Goal: Task Accomplishment & Management: Manage account settings

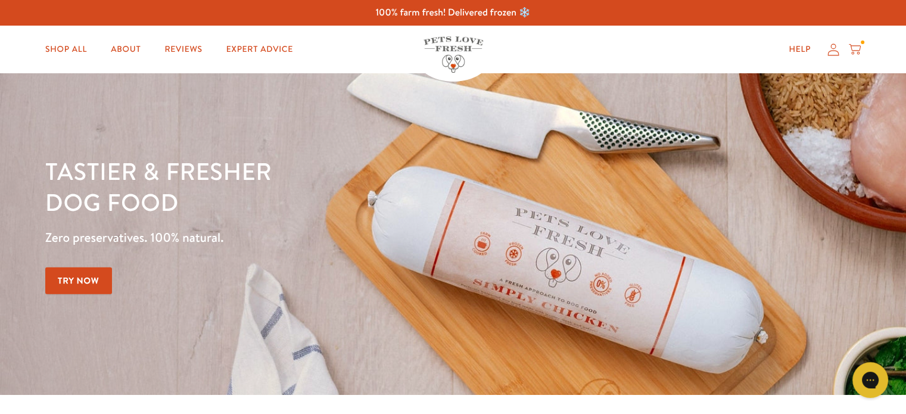
click at [837, 53] on icon at bounding box center [833, 49] width 12 height 13
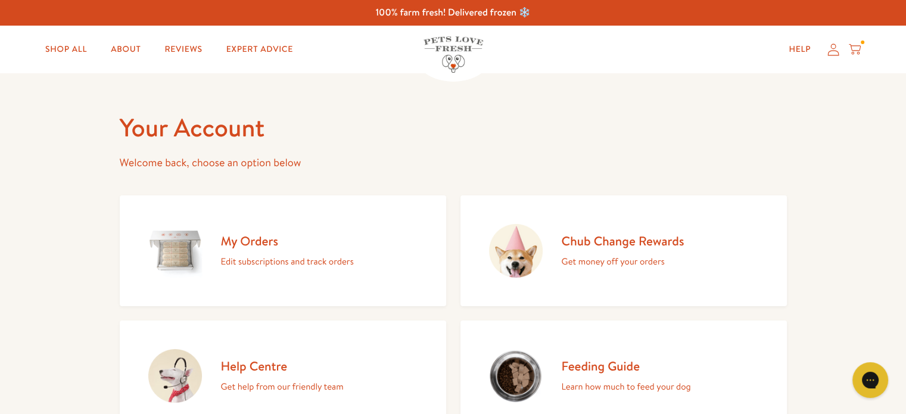
click at [263, 240] on h2 "My Orders" at bounding box center [287, 241] width 133 height 16
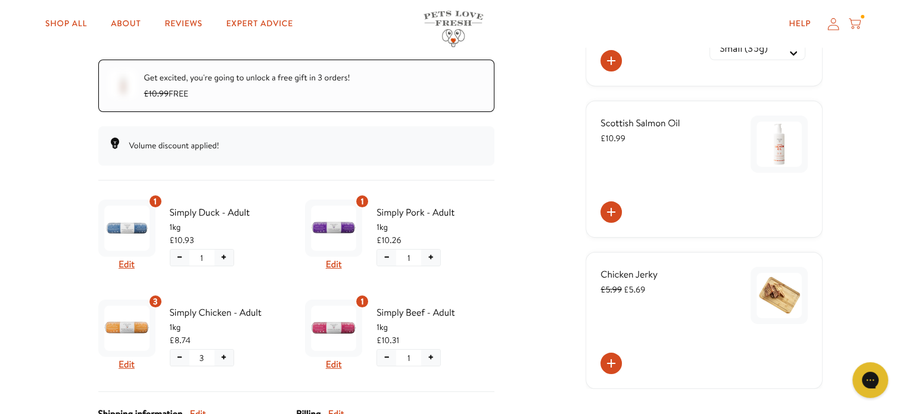
scroll to position [278, 0]
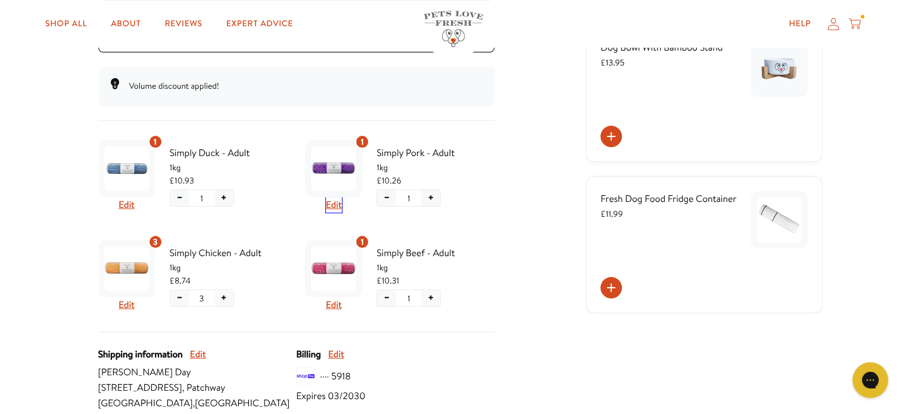
click at [333, 199] on button "Edit" at bounding box center [334, 204] width 16 height 15
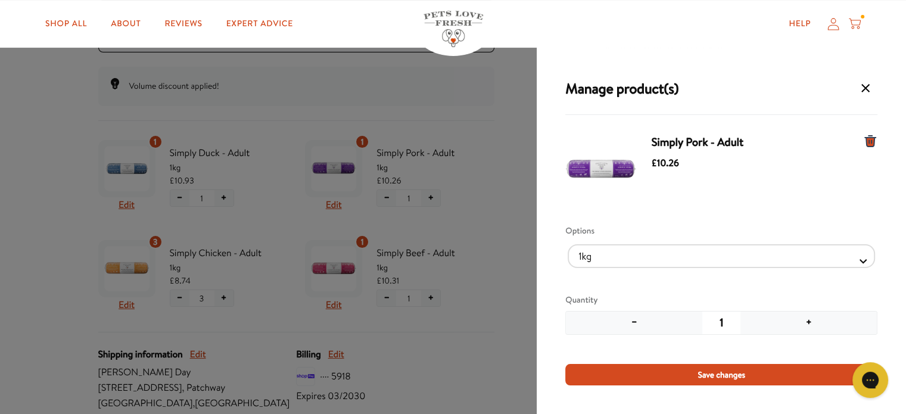
click at [631, 322] on button "−" at bounding box center [634, 322] width 136 height 23
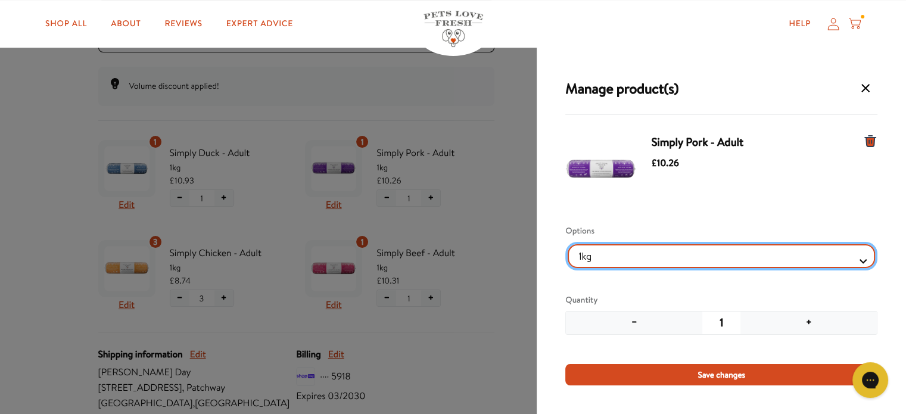
click at [855, 259] on Selector "1kg 600g" at bounding box center [720, 256] width 307 height 24
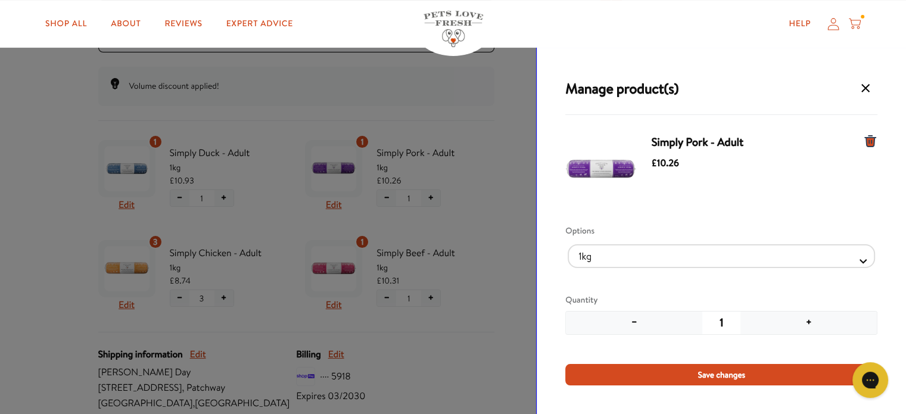
click at [564, 330] on div "Manage product(s) Simply Pork - Adult £10.26 Options 1kg 600g Quantity − 1 + Sa…" at bounding box center [720, 231] width 369 height 366
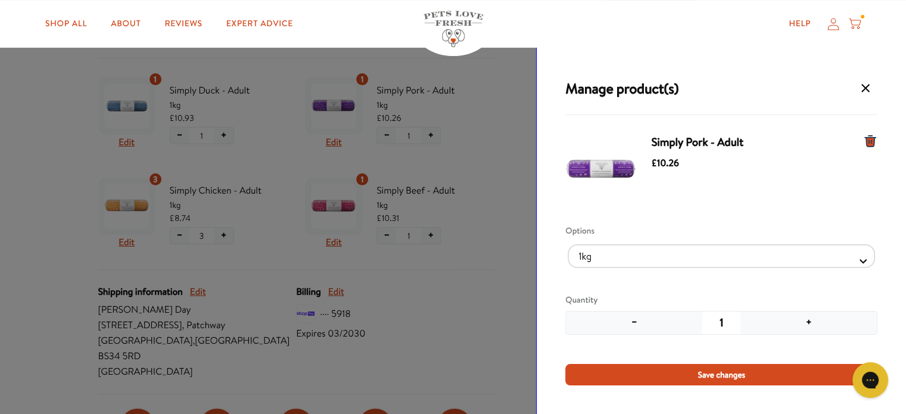
scroll to position [397, 0]
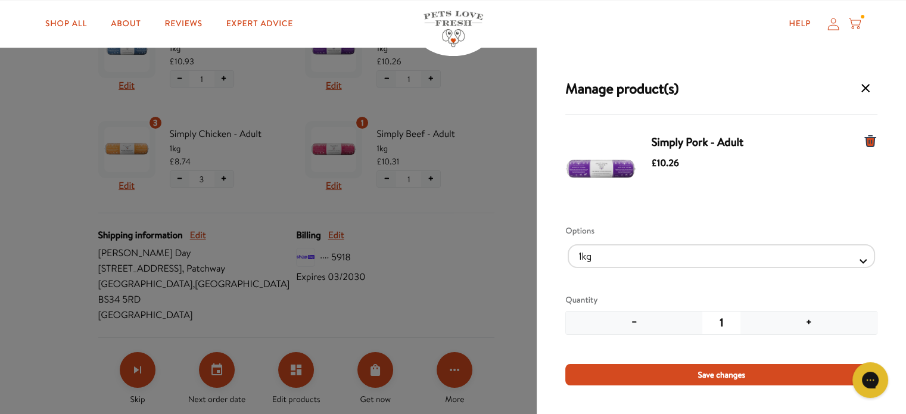
click at [638, 321] on button "−" at bounding box center [634, 322] width 136 height 23
click at [490, 248] on div "Manage product(s) Simply Pork - Adult £10.26 Options 1kg 600g Quantity − 1 + Sa…" at bounding box center [453, 207] width 906 height 414
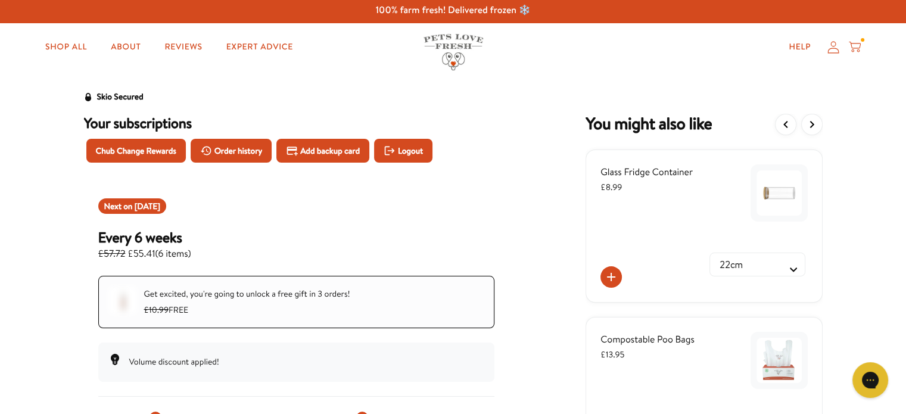
scroll to position [0, 0]
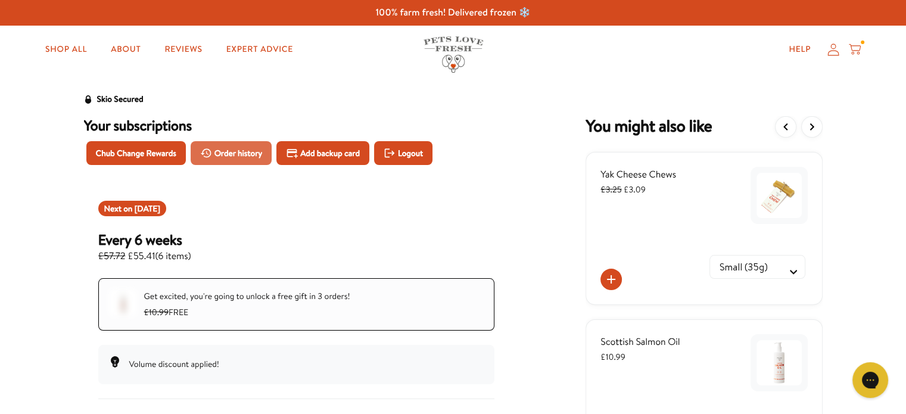
click at [243, 141] on button "Order history" at bounding box center [232, 153] width 82 height 24
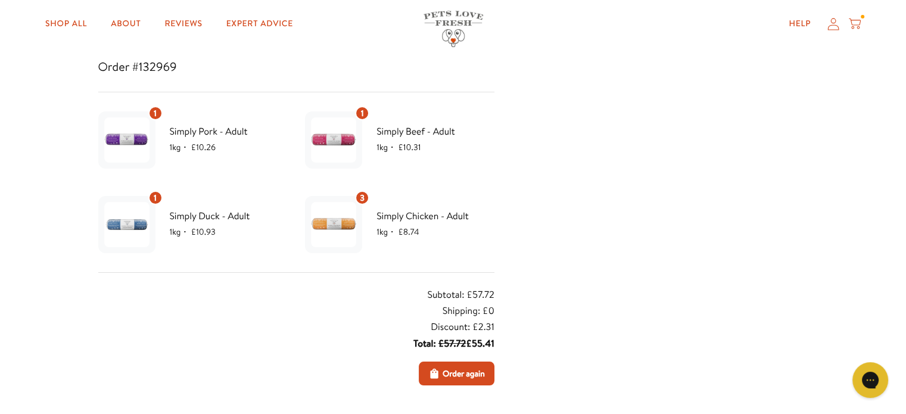
scroll to position [179, 0]
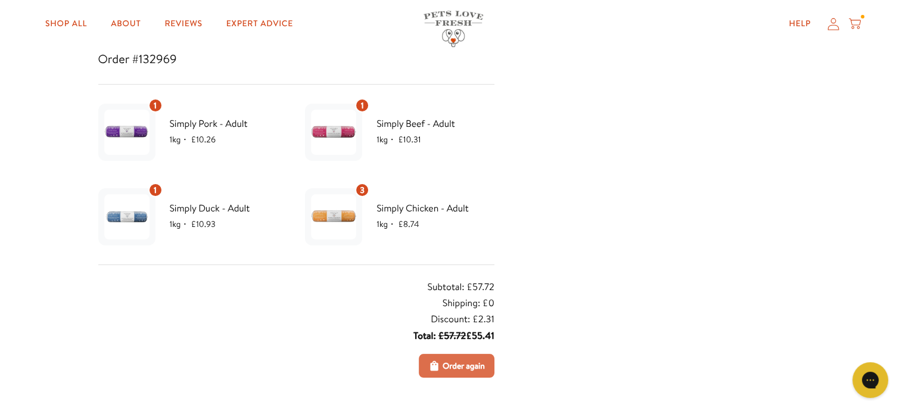
click at [472, 362] on span "Order again" at bounding box center [463, 365] width 42 height 13
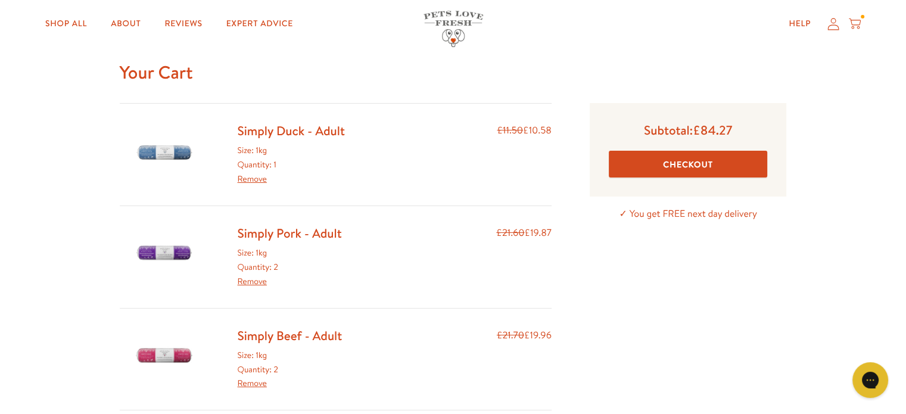
scroll to position [60, 0]
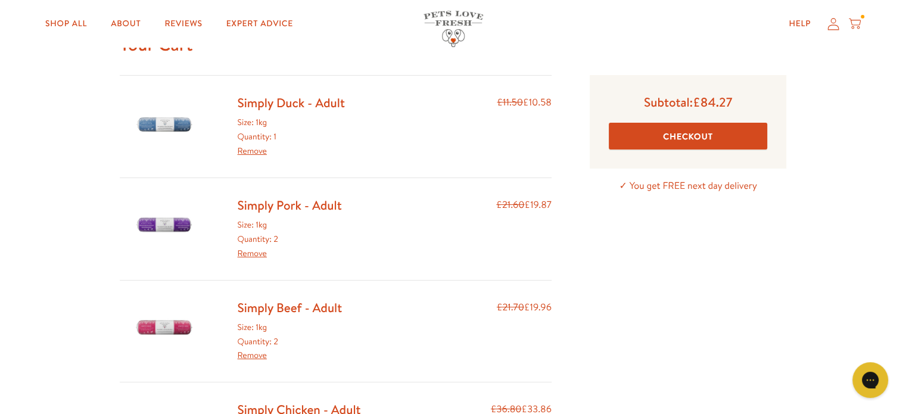
click at [252, 254] on link "Remove" at bounding box center [252, 253] width 29 height 12
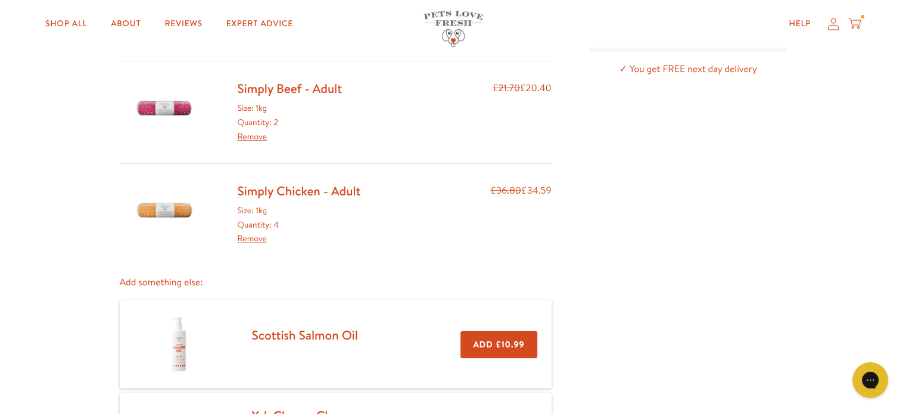
scroll to position [179, 0]
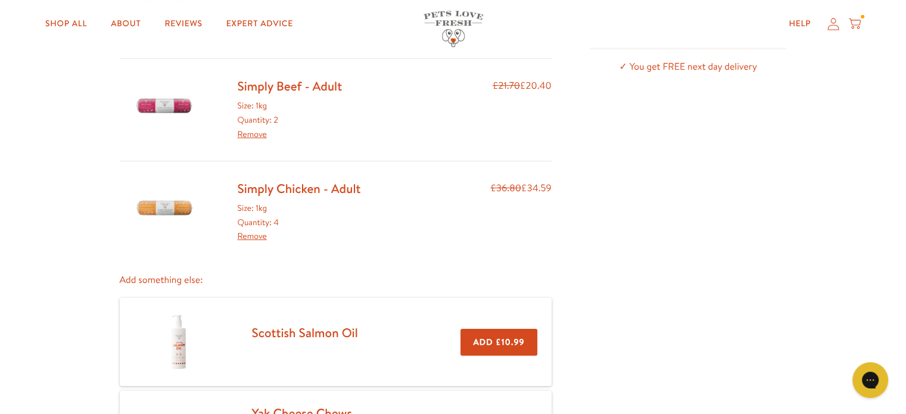
click at [307, 83] on link "Simply Beef - Adult" at bounding box center [290, 85] width 105 height 17
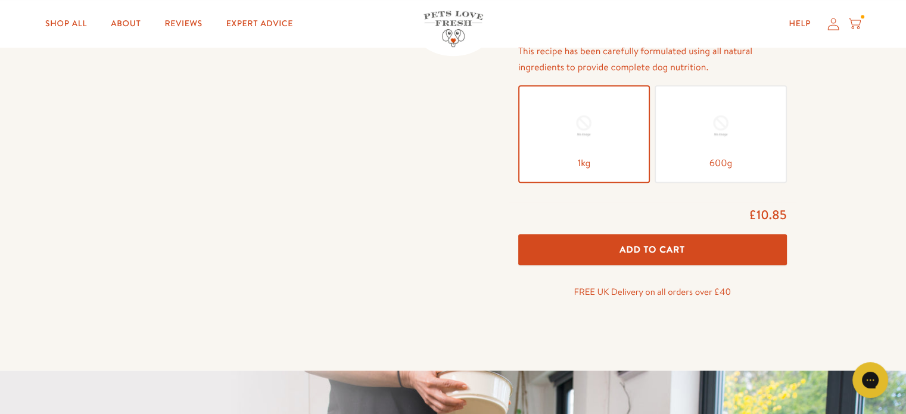
scroll to position [655, 0]
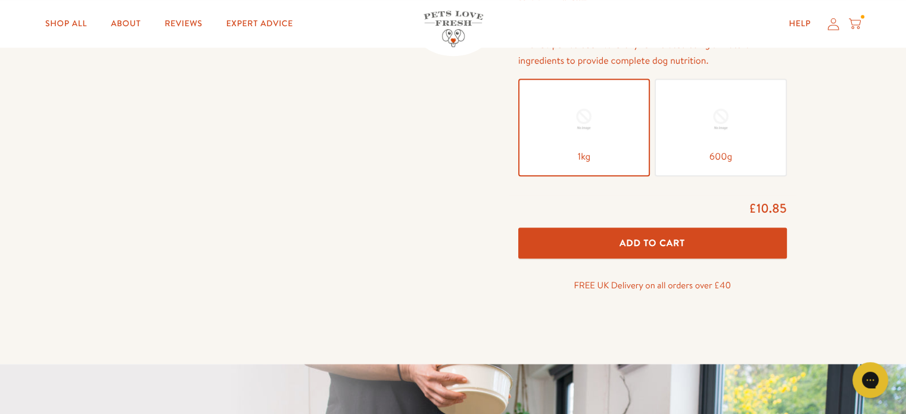
click at [653, 244] on span "Add To Cart" at bounding box center [651, 242] width 65 height 13
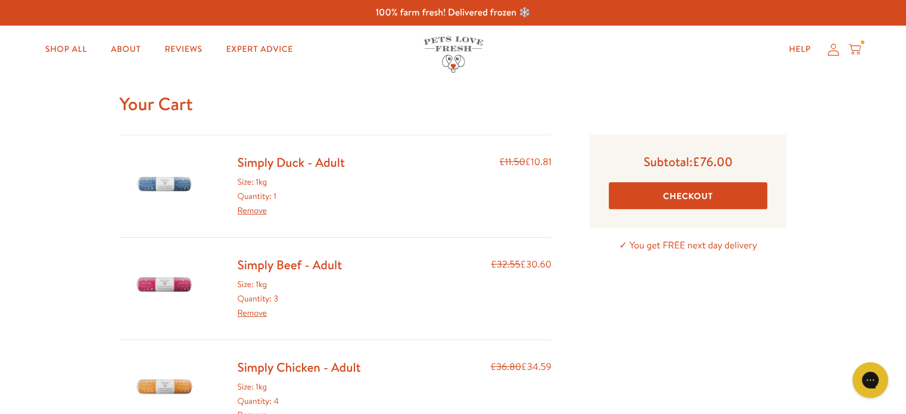
scroll to position [60, 0]
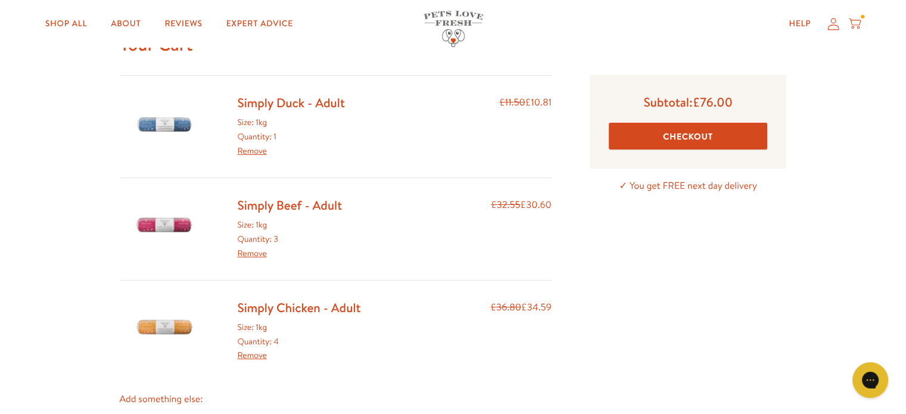
click at [250, 148] on link "Remove" at bounding box center [252, 151] width 29 height 12
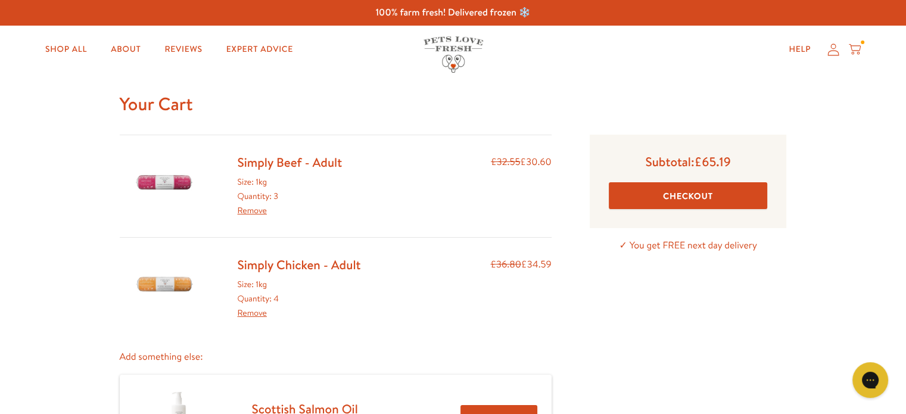
click at [827, 52] on icon at bounding box center [833, 49] width 12 height 13
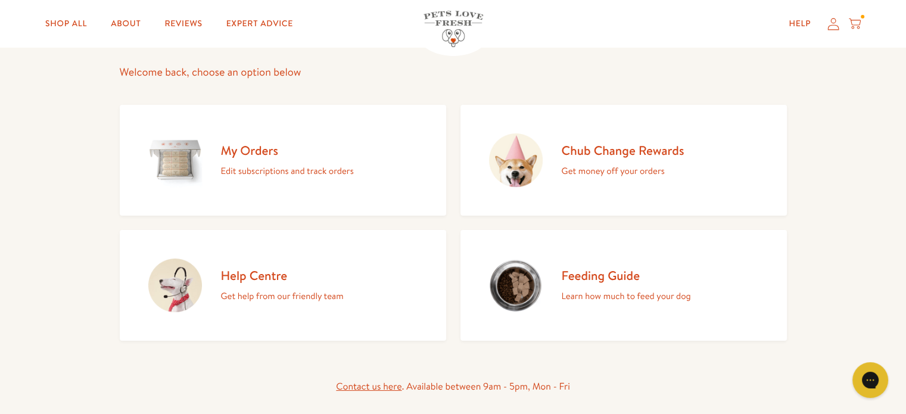
scroll to position [119, 0]
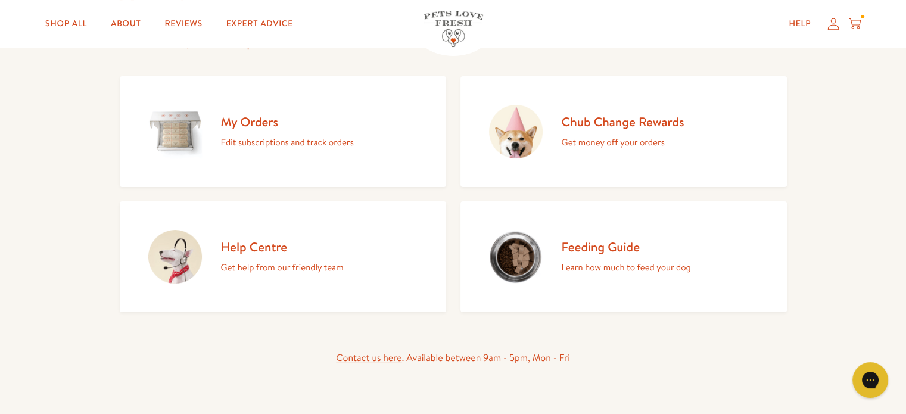
click at [579, 140] on p "Get money off your orders" at bounding box center [623, 142] width 123 height 15
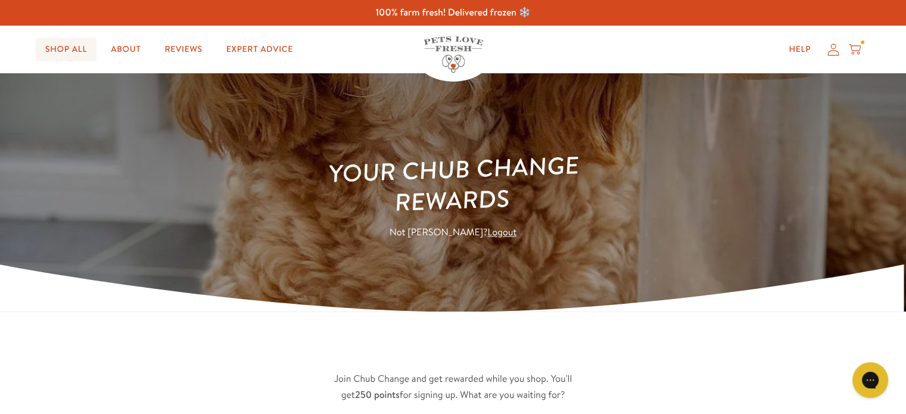
click at [72, 52] on link "Shop All" at bounding box center [66, 50] width 61 height 24
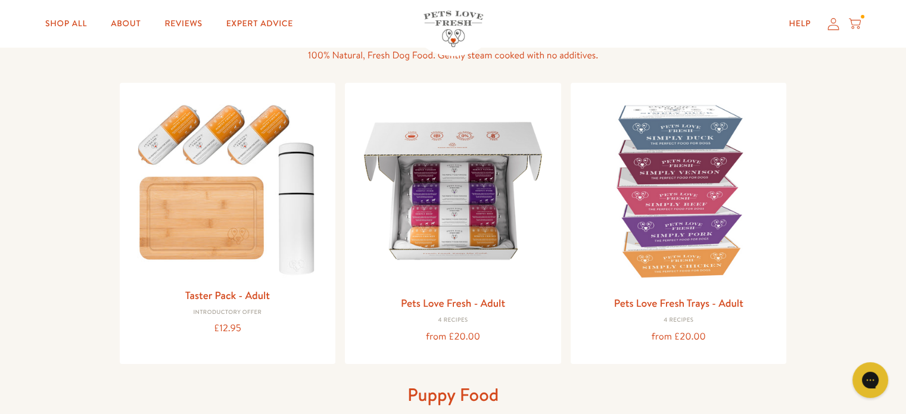
scroll to position [119, 0]
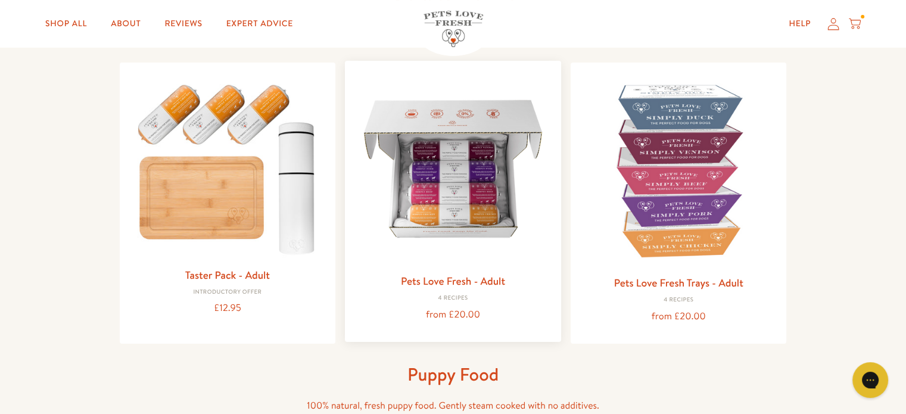
click at [441, 158] on img at bounding box center [452, 168] width 197 height 197
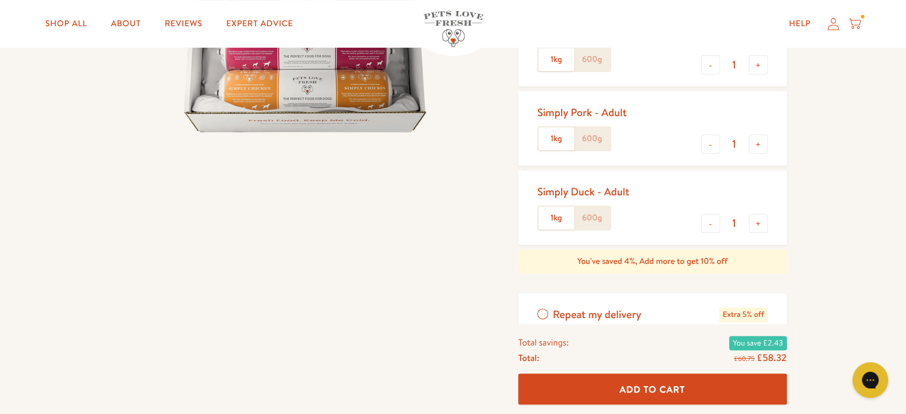
scroll to position [298, 0]
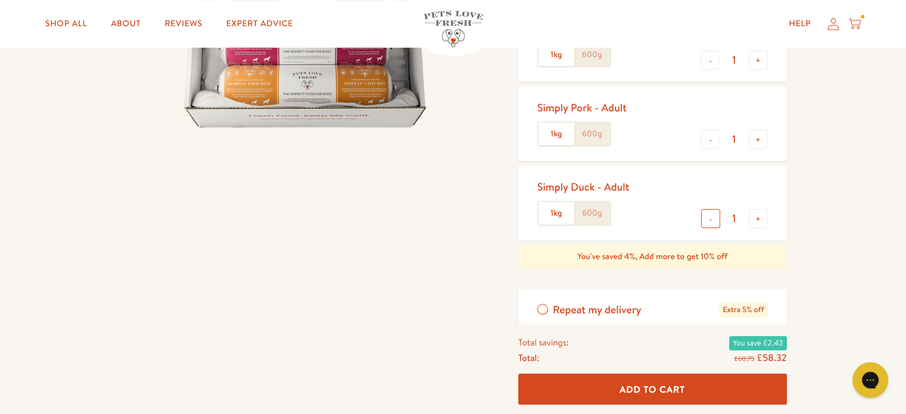
click at [711, 217] on button "-" at bounding box center [710, 218] width 19 height 19
type input "0"
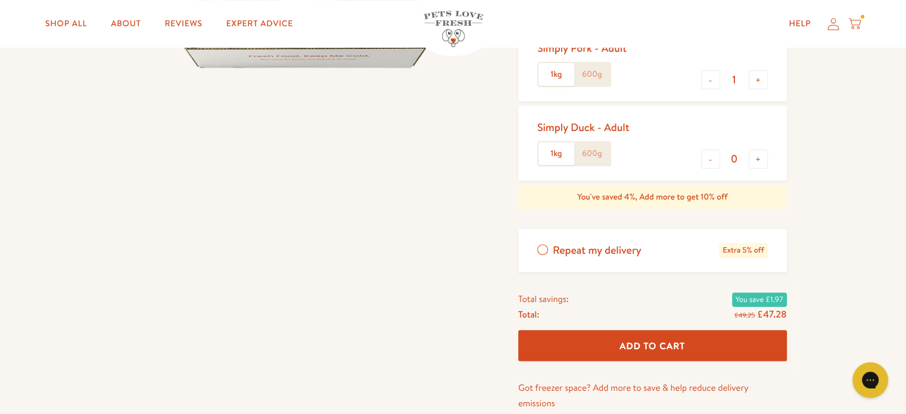
scroll to position [119, 0]
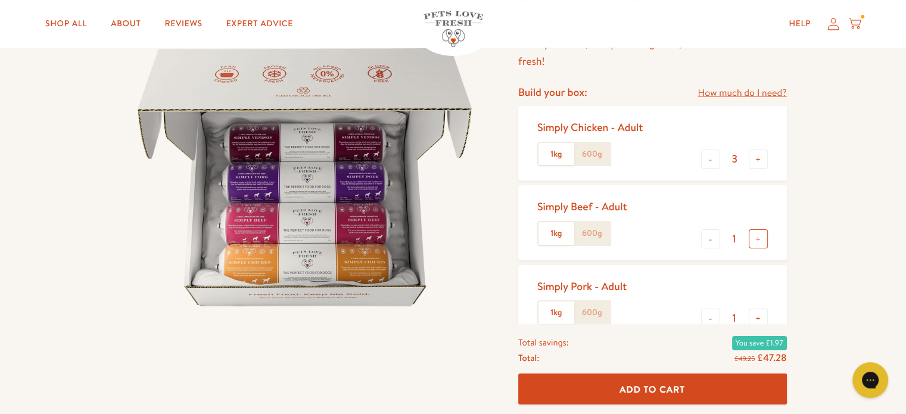
click at [759, 237] on button "+" at bounding box center [757, 238] width 19 height 19
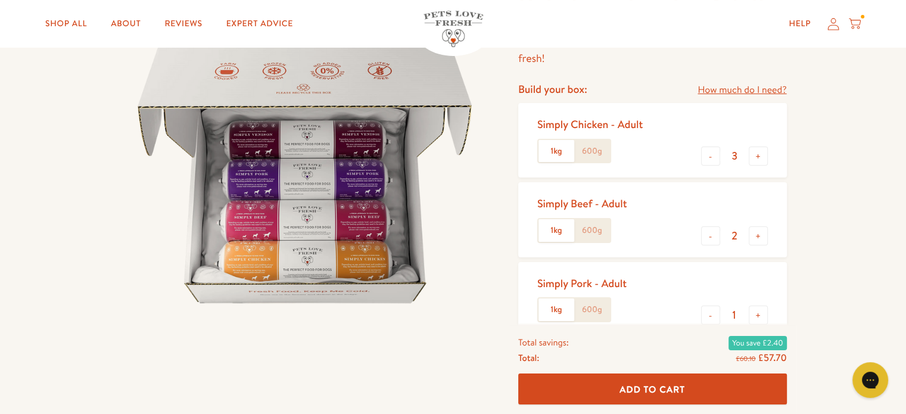
scroll to position [179, 0]
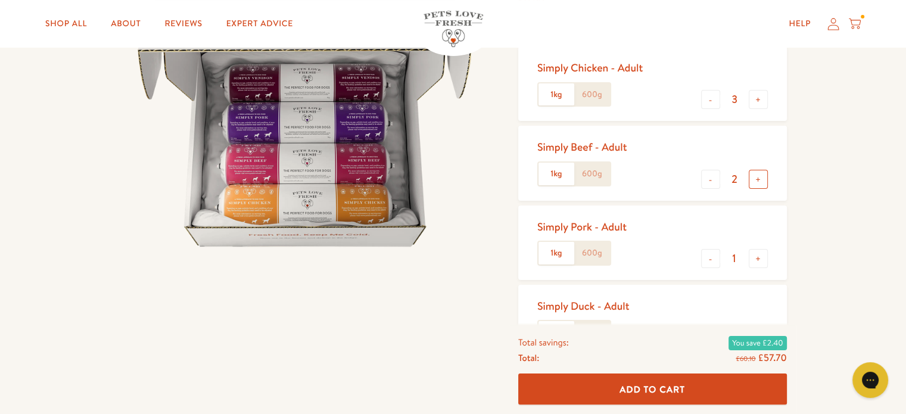
click at [760, 180] on button "+" at bounding box center [757, 179] width 19 height 19
type input "3"
click at [755, 258] on button "+" at bounding box center [757, 258] width 19 height 19
click at [711, 258] on button "-" at bounding box center [710, 258] width 19 height 19
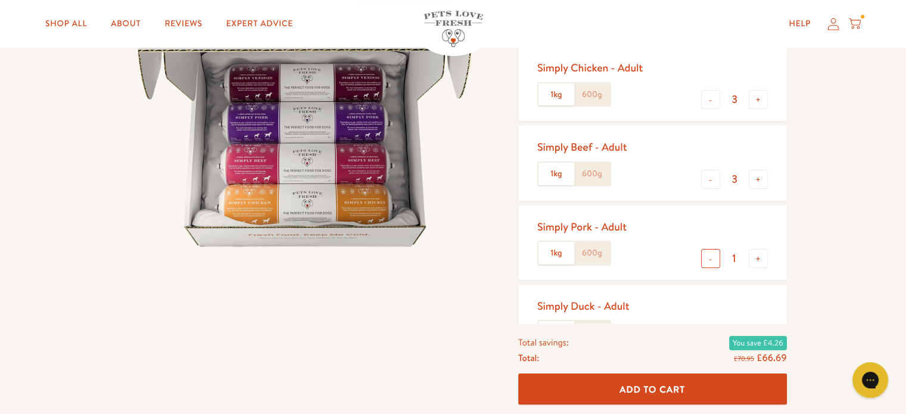
type input "0"
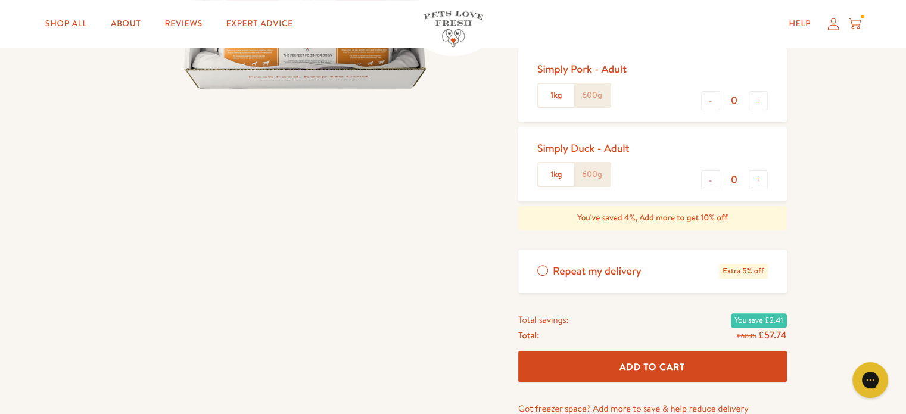
scroll to position [357, 0]
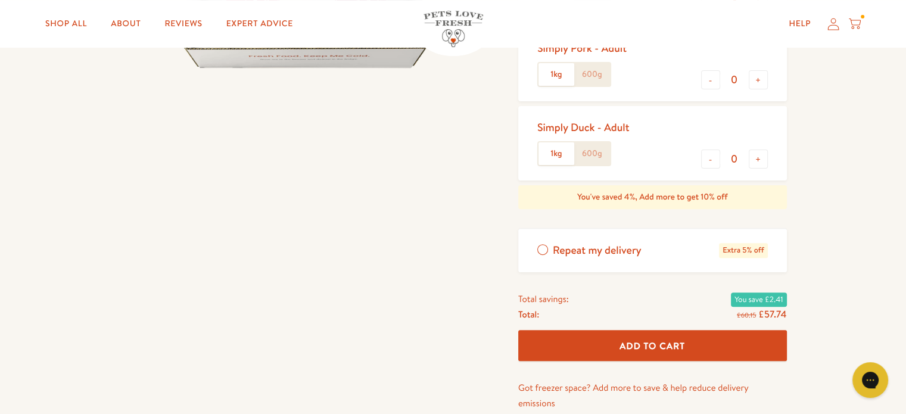
click at [542, 249] on label "Repeat my delivery Extra 5% off" at bounding box center [652, 250] width 269 height 43
click at [0, 0] on input "Repeat my delivery Extra 5% off" at bounding box center [0, 0] width 0 height 0
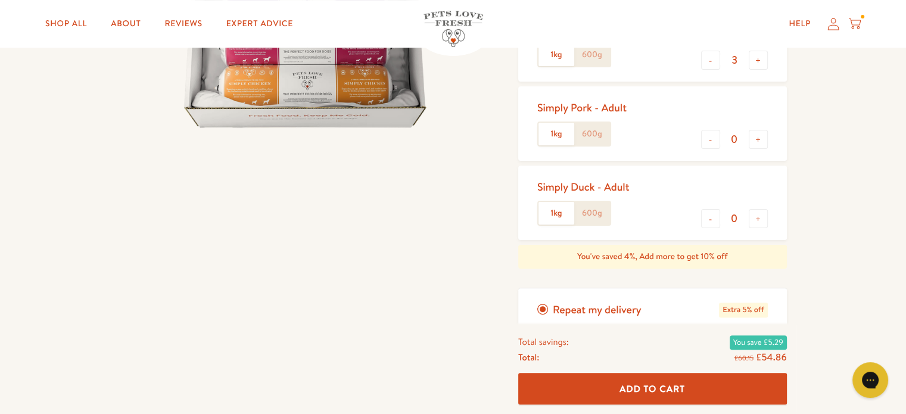
scroll to position [0, 0]
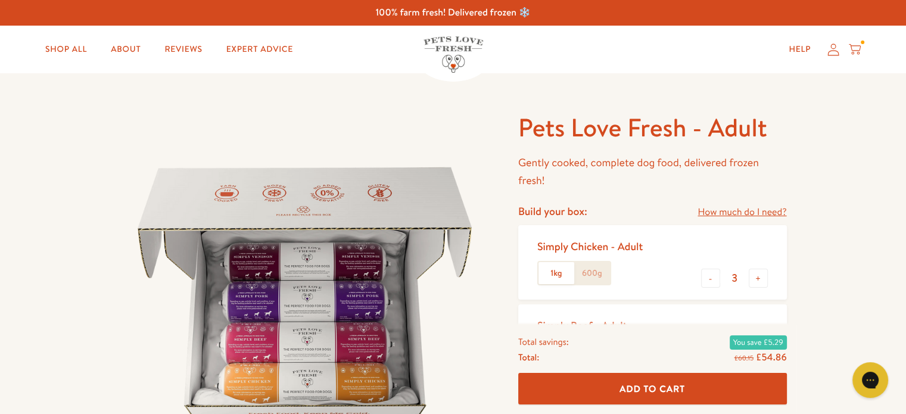
click at [754, 211] on link "How much do I need?" at bounding box center [741, 212] width 89 height 16
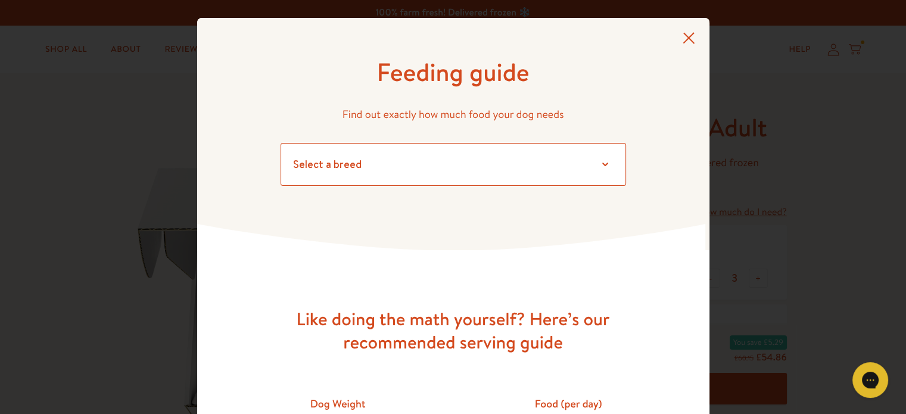
click at [600, 162] on select "Select a breed Affenpinscher Afghan hound Airedale terrier Akita Alaskan Malamu…" at bounding box center [452, 164] width 345 height 43
select select "8"
click at [280, 143] on select "Select a breed Affenpinscher Afghan hound Airedale terrier Akita Alaskan Malamu…" at bounding box center [452, 164] width 345 height 43
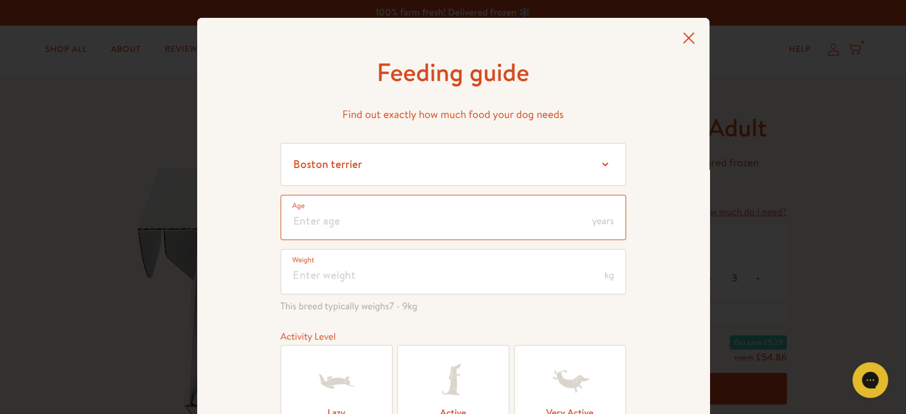
click at [338, 221] on input "number" at bounding box center [452, 217] width 345 height 45
type input "2"
type input "3.5"
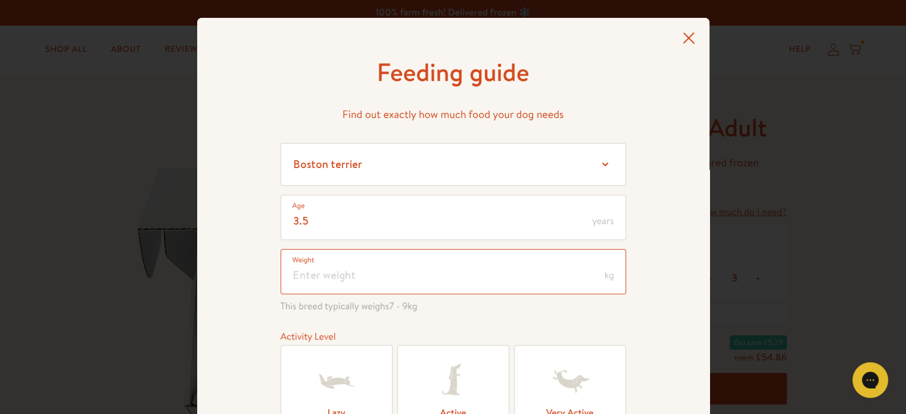
click at [312, 279] on input "number" at bounding box center [452, 271] width 345 height 45
type input "1"
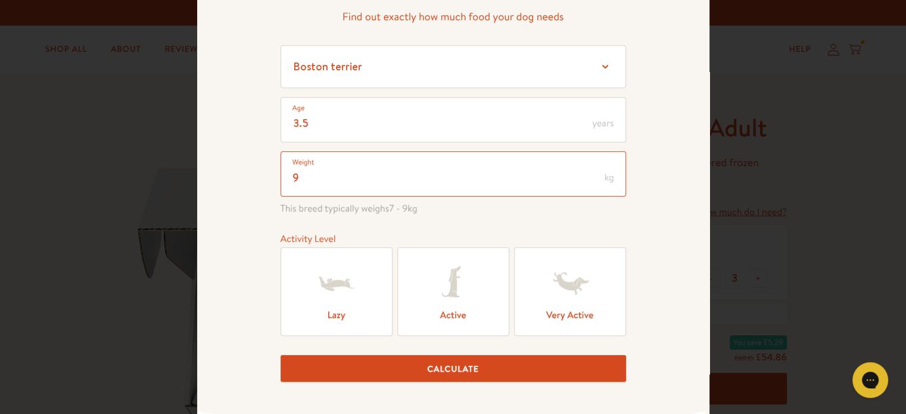
scroll to position [119, 0]
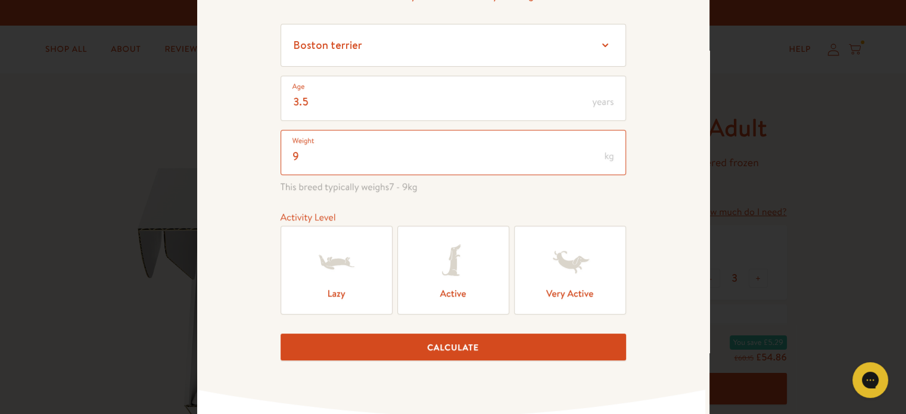
type input "9"
click at [443, 292] on label "Active" at bounding box center [453, 270] width 112 height 89
click at [0, 0] on input "Active" at bounding box center [0, 0] width 0 height 0
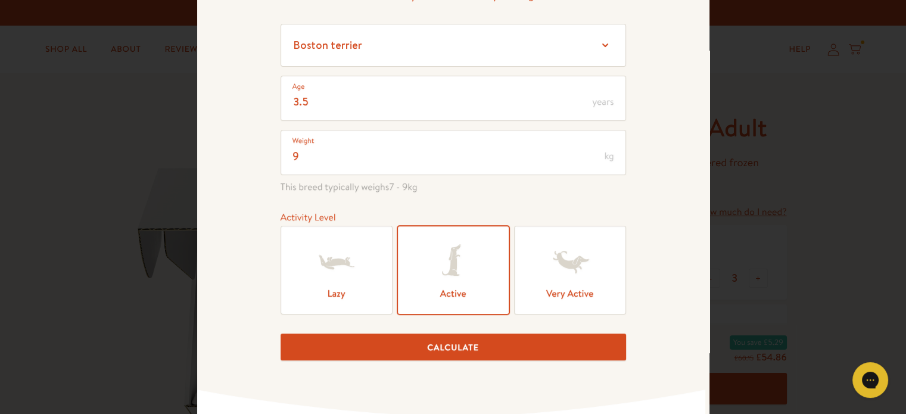
click at [331, 291] on label "Lazy" at bounding box center [336, 270] width 112 height 89
click at [0, 0] on input "Lazy" at bounding box center [0, 0] width 0 height 0
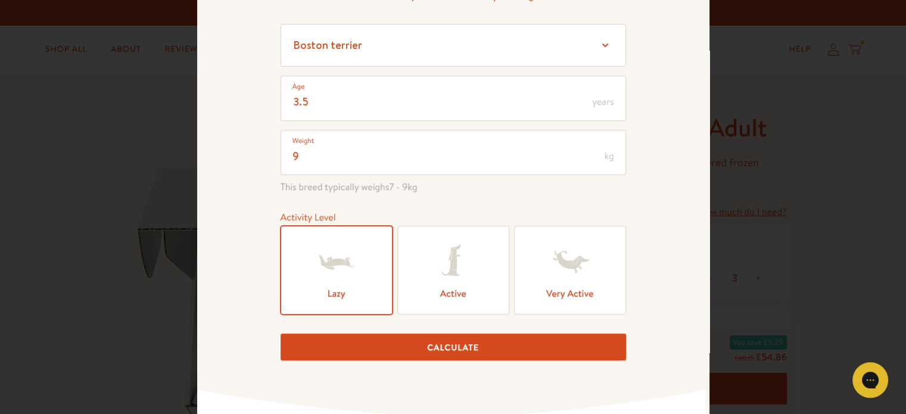
click at [456, 352] on button "Calculate" at bounding box center [452, 346] width 345 height 27
click at [309, 102] on input "3.5" at bounding box center [452, 98] width 345 height 45
type input "3"
click at [500, 343] on button "Calculate" at bounding box center [452, 346] width 345 height 27
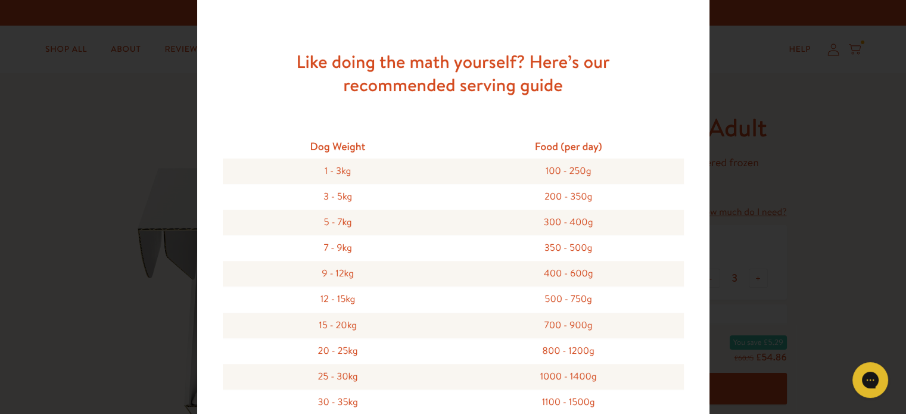
scroll to position [1050, 0]
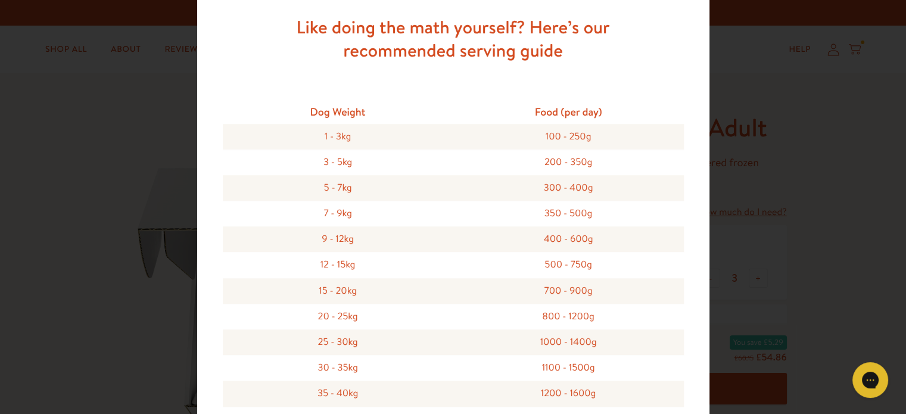
click at [803, 264] on div "Feeding guide Find out exactly how much food your dog needs Select a breed Affe…" at bounding box center [453, 207] width 906 height 414
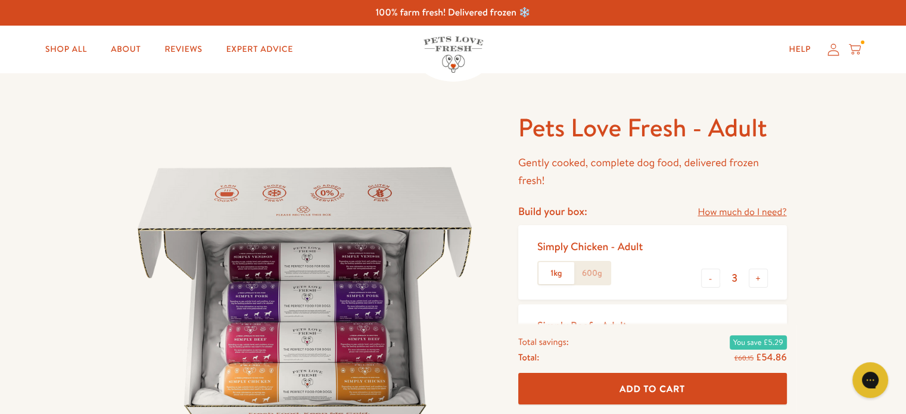
click at [836, 54] on icon at bounding box center [833, 49] width 12 height 13
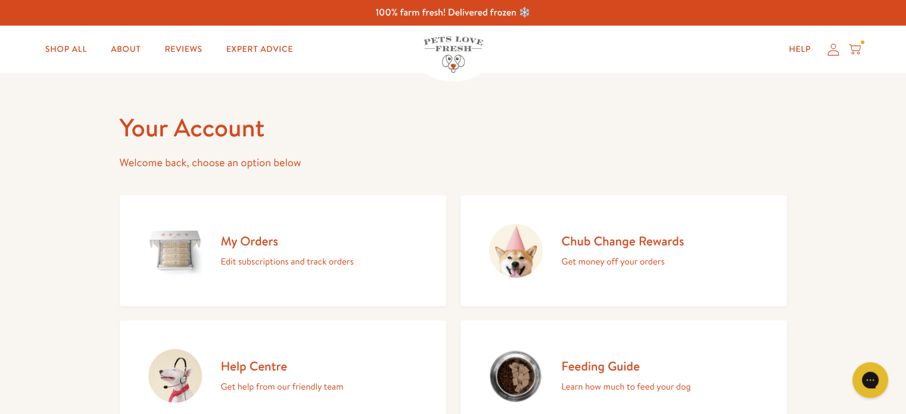
click at [267, 264] on p "Edit subscriptions and track orders" at bounding box center [287, 261] width 133 height 15
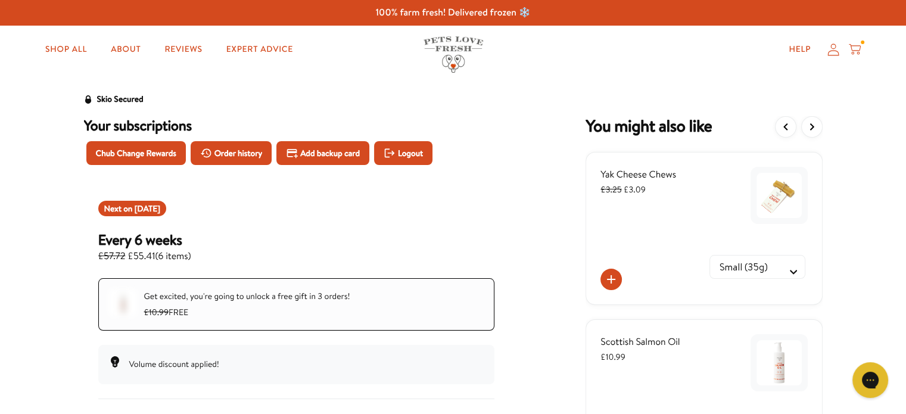
scroll to position [60, 0]
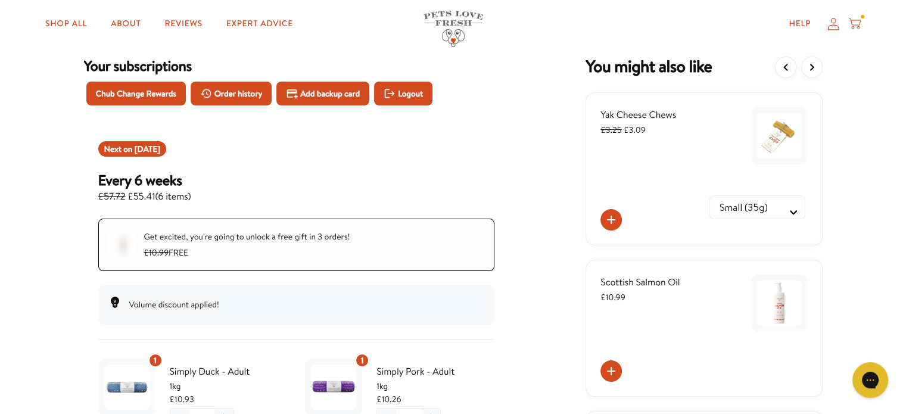
click at [114, 256] on div at bounding box center [122, 243] width 29 height 29
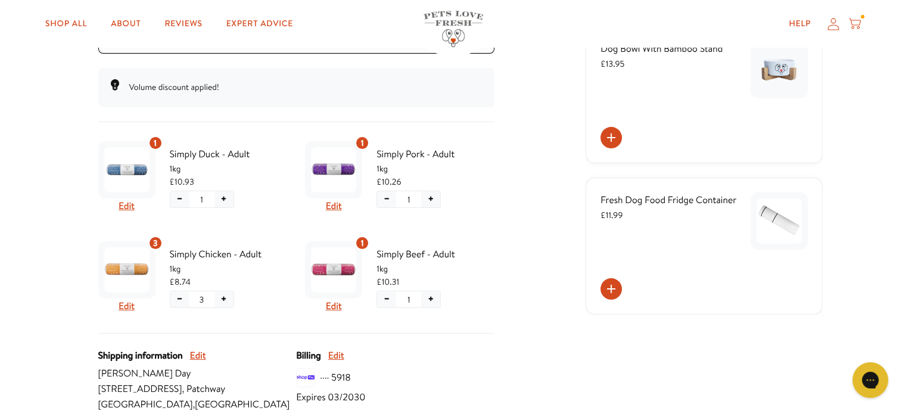
scroll to position [298, 0]
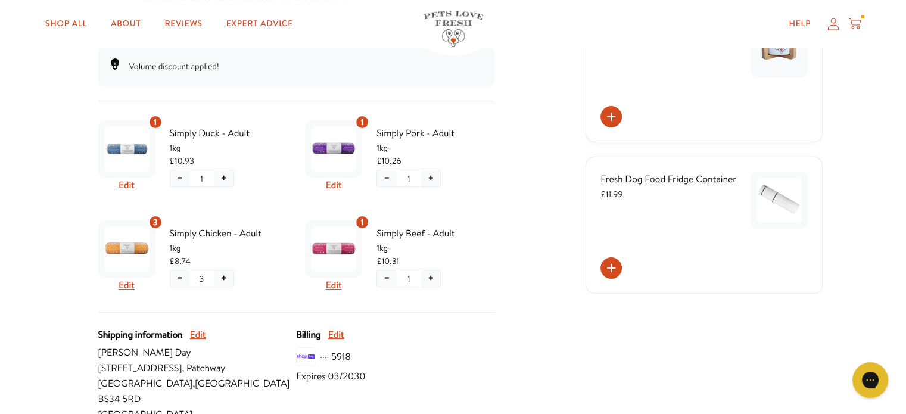
click at [341, 183] on div "1 Edit" at bounding box center [333, 156] width 57 height 73
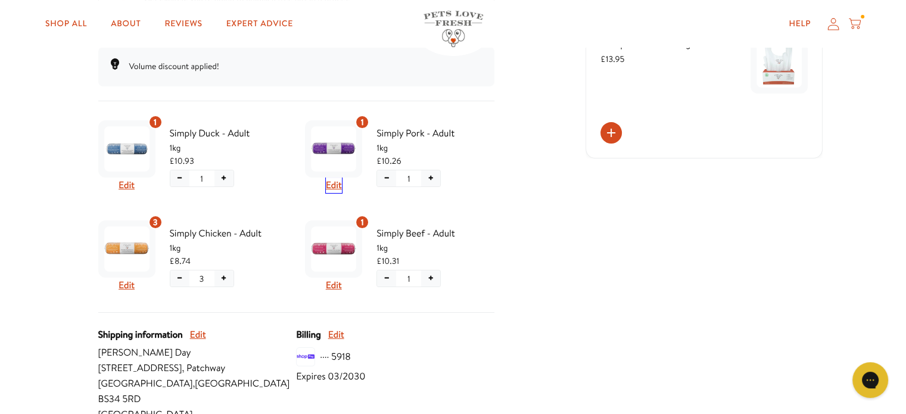
click at [338, 185] on button "Edit" at bounding box center [334, 184] width 16 height 15
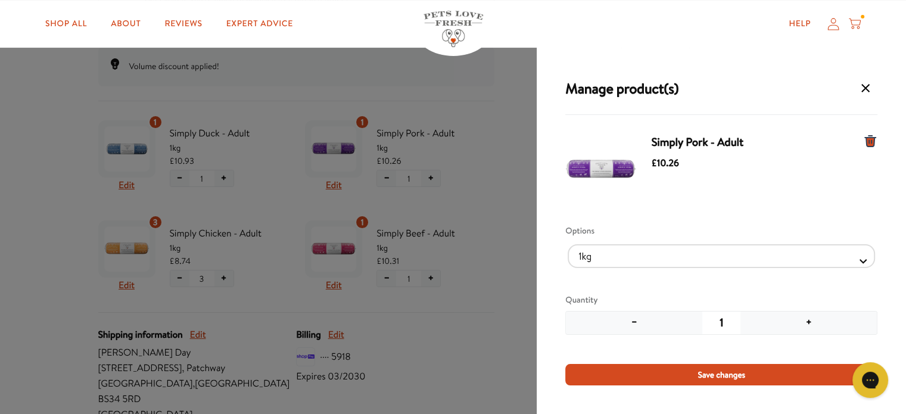
click at [633, 318] on button "−" at bounding box center [634, 322] width 136 height 23
click at [869, 138] on icon "Manage products for subscription" at bounding box center [870, 141] width 11 height 11
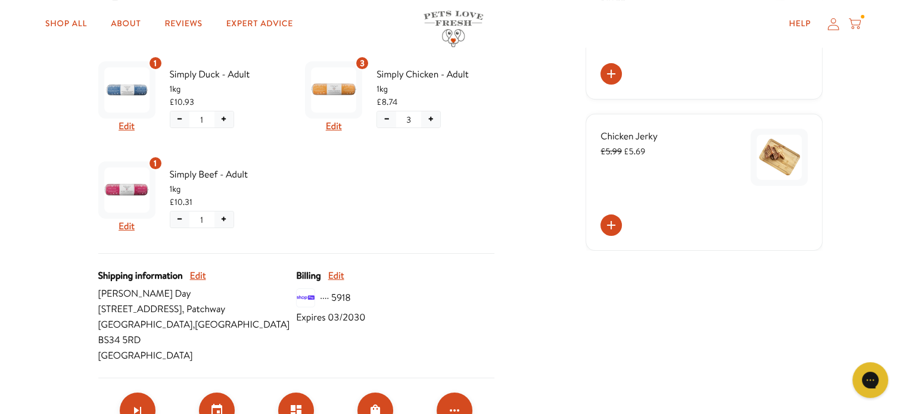
scroll to position [357, 0]
click at [231, 221] on button "+" at bounding box center [223, 219] width 19 height 16
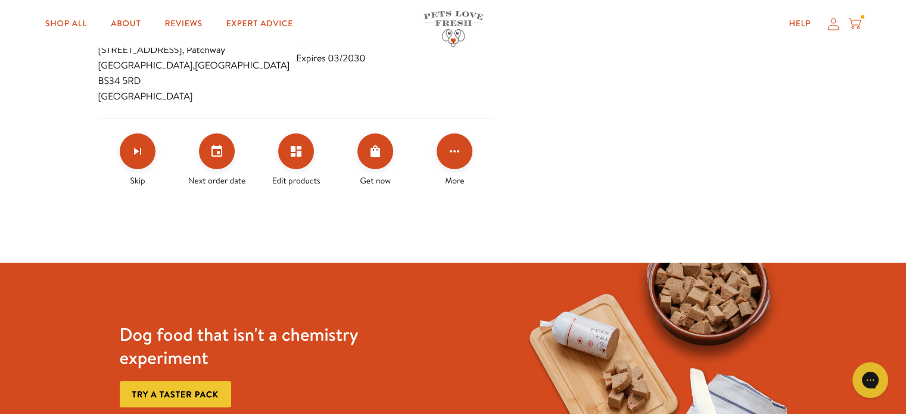
scroll to position [595, 0]
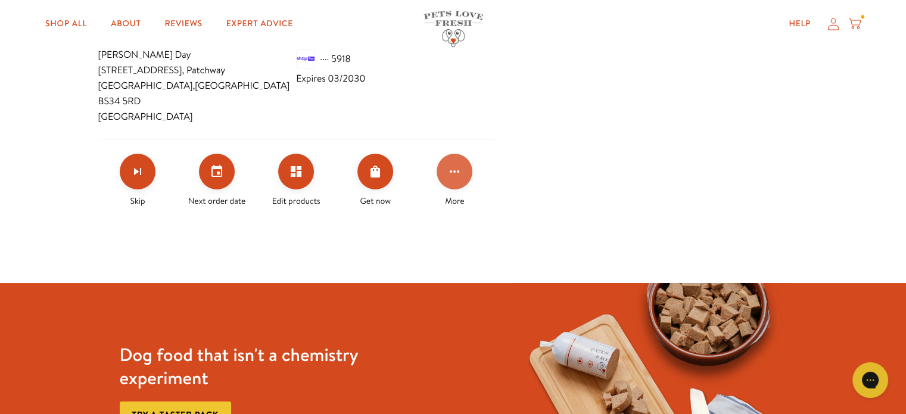
click at [460, 164] on icon "Click for more options" at bounding box center [454, 171] width 14 height 14
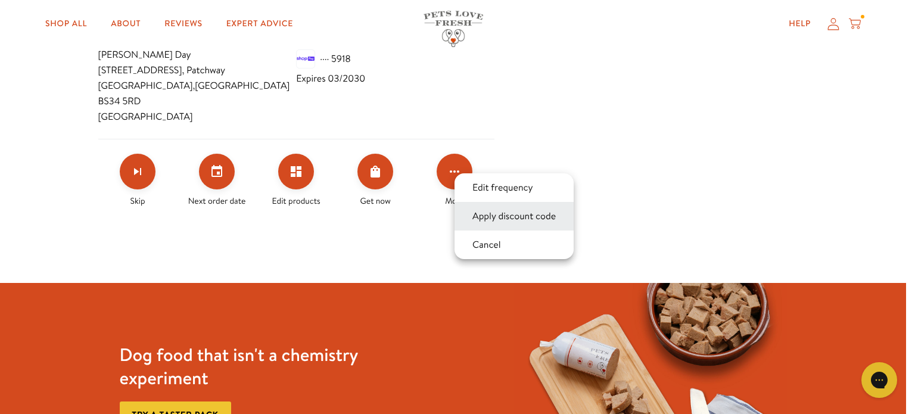
click at [485, 216] on button "Apply discount code" at bounding box center [514, 216] width 91 height 14
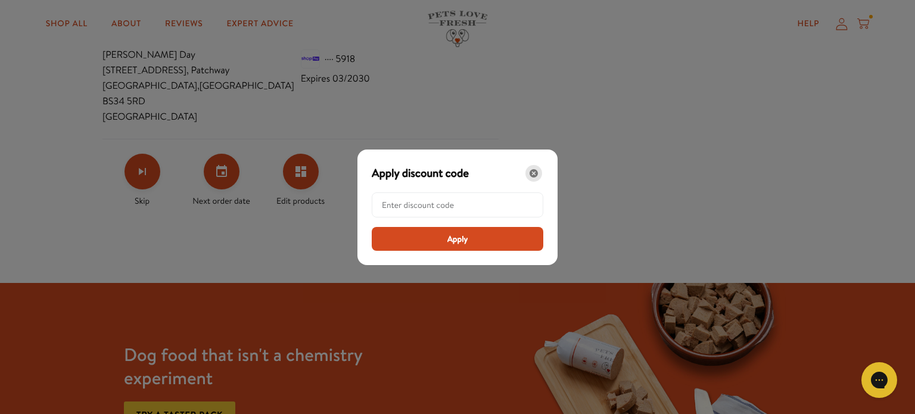
click at [536, 171] on icon "Close" at bounding box center [533, 173] width 8 height 8
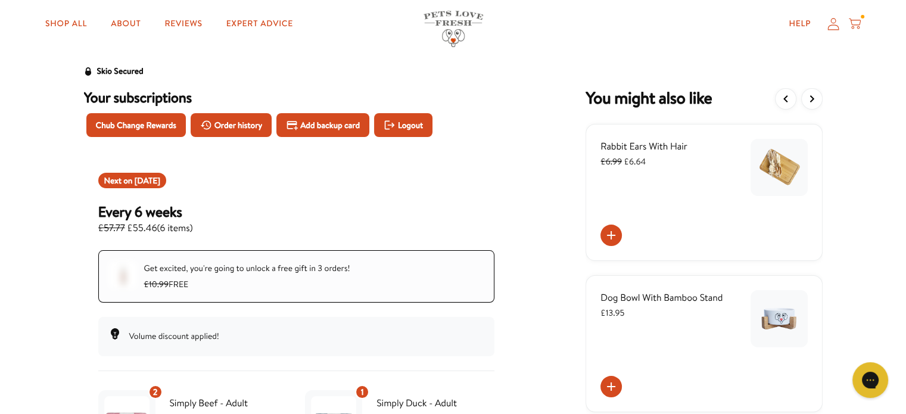
scroll to position [0, 0]
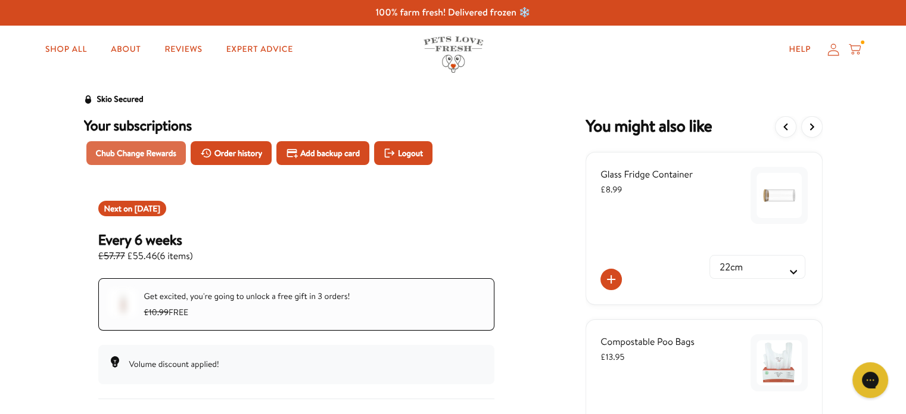
click at [139, 151] on span "Chub Change Rewards" at bounding box center [136, 152] width 80 height 13
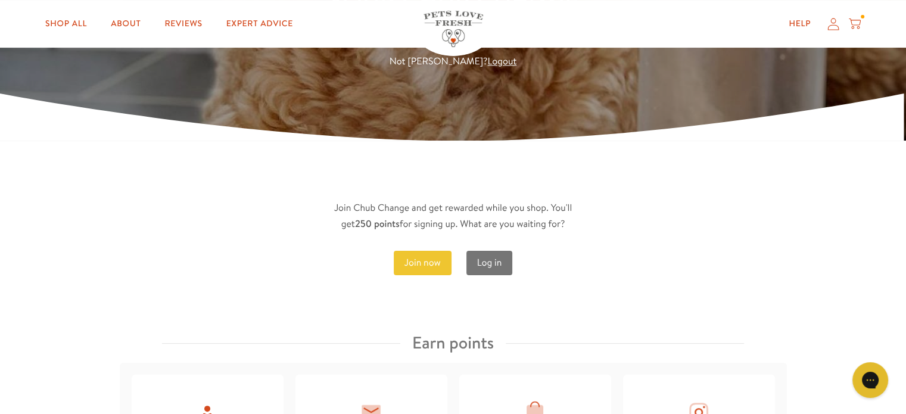
scroll to position [238, 0]
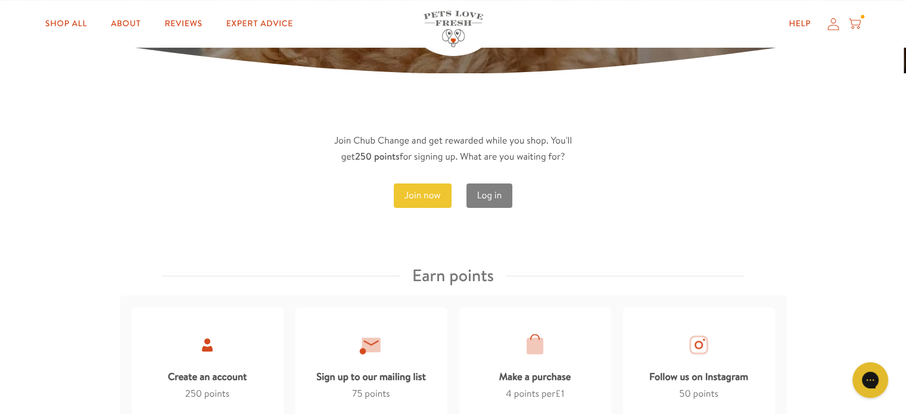
click at [484, 195] on link "Log in" at bounding box center [489, 195] width 46 height 24
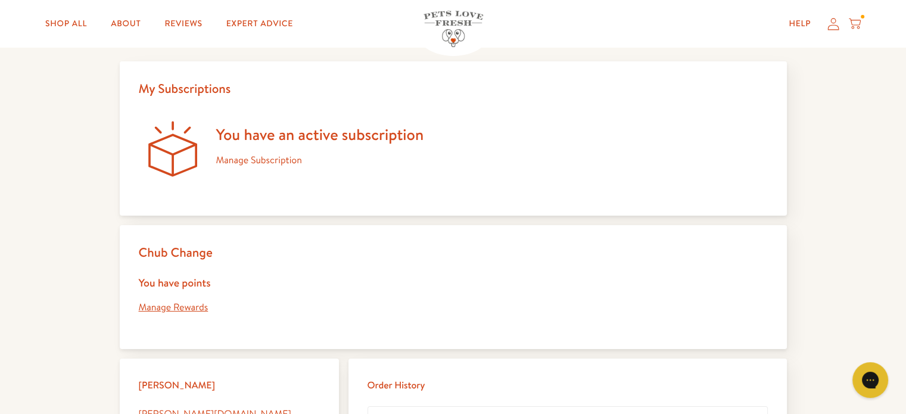
scroll to position [119, 0]
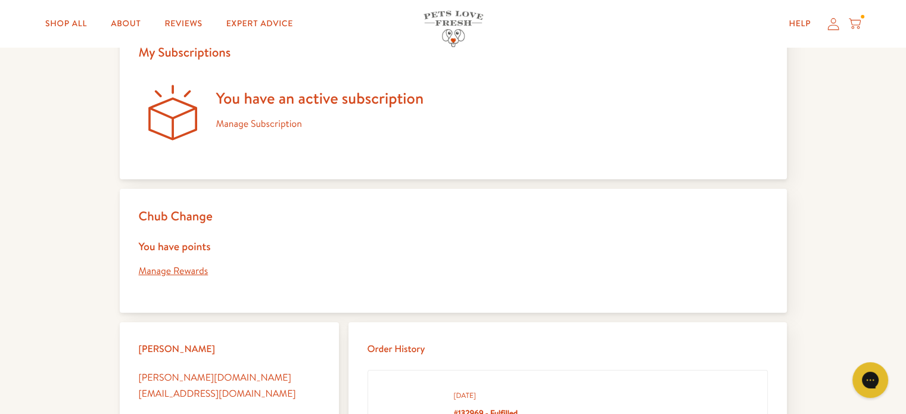
click at [285, 121] on link "Manage Subscription" at bounding box center [259, 123] width 86 height 13
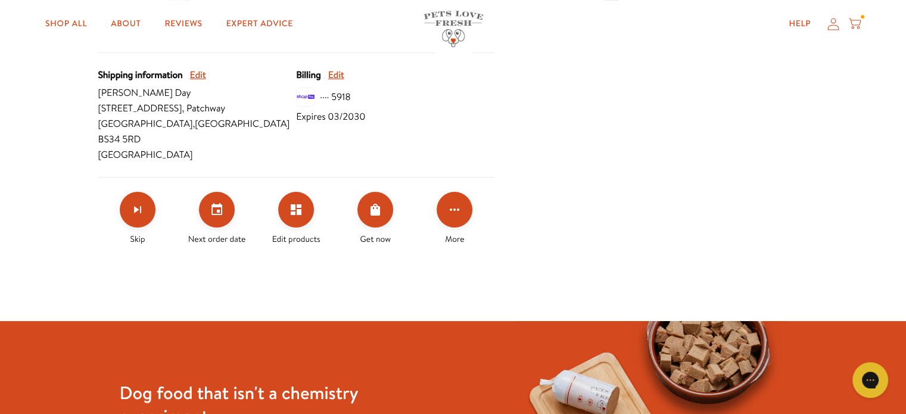
scroll to position [582, 0]
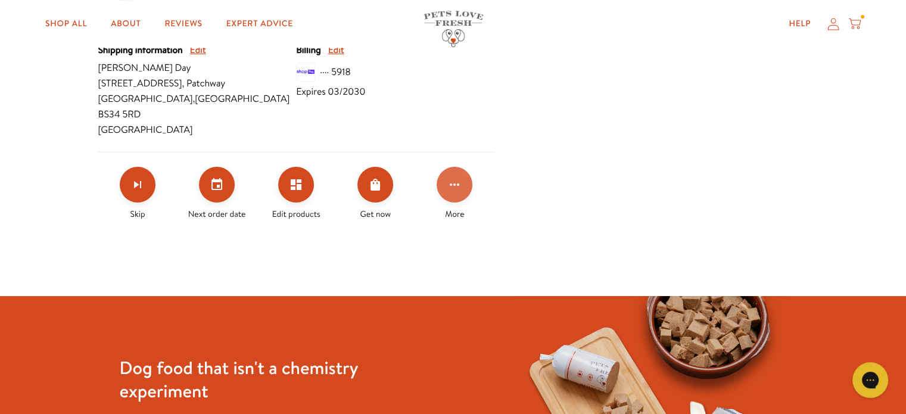
click at [455, 177] on icon "Click for more options" at bounding box center [454, 184] width 14 height 14
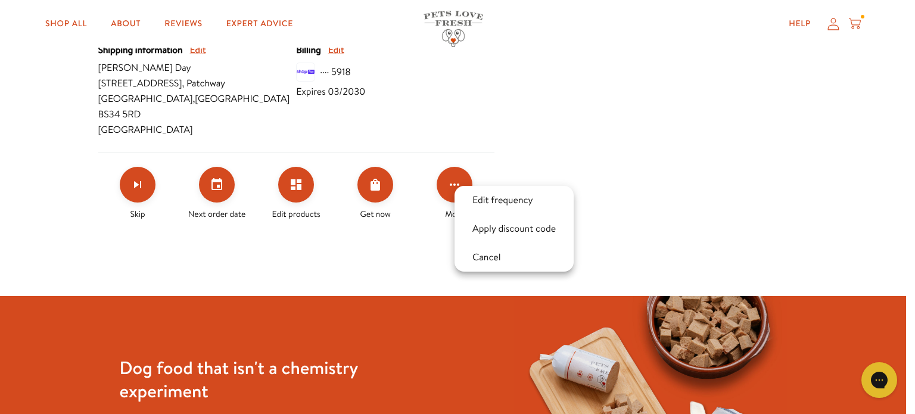
click at [405, 214] on div at bounding box center [457, 207] width 915 height 414
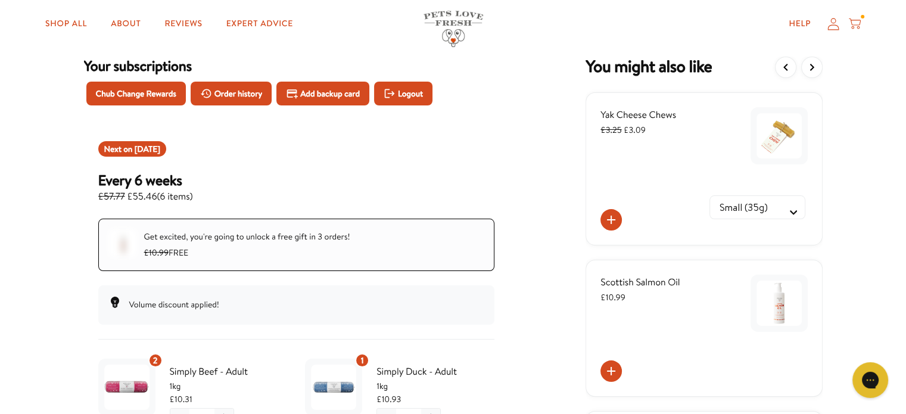
scroll to position [0, 0]
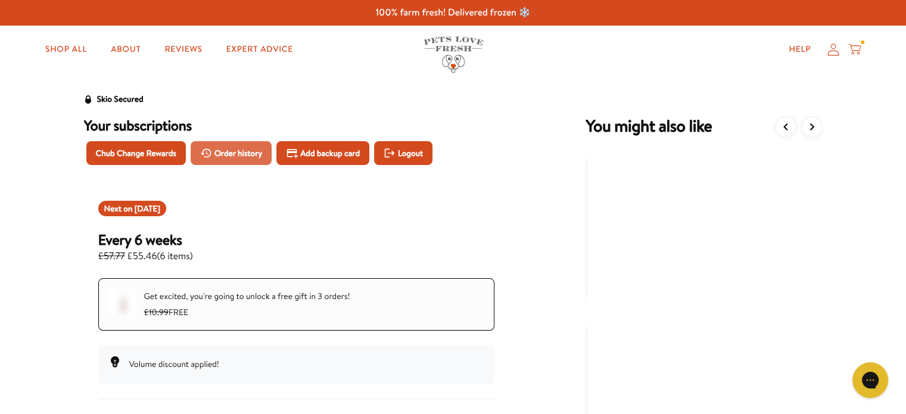
click at [238, 147] on span "Order history" at bounding box center [238, 152] width 48 height 13
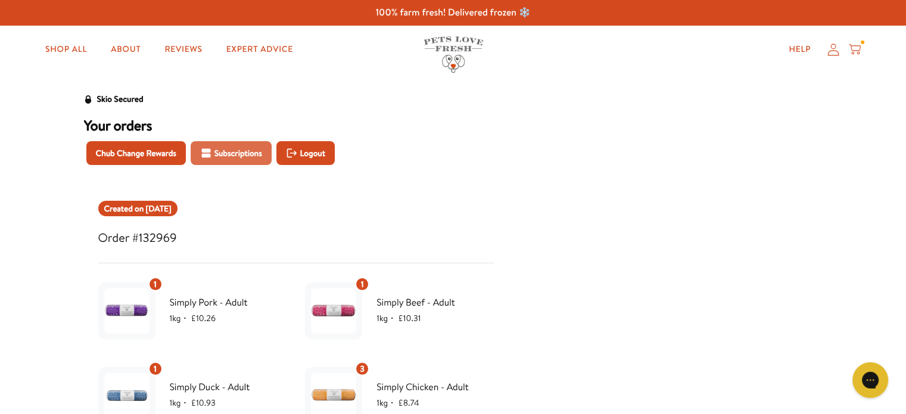
click at [236, 151] on span "Subscriptions" at bounding box center [238, 152] width 48 height 13
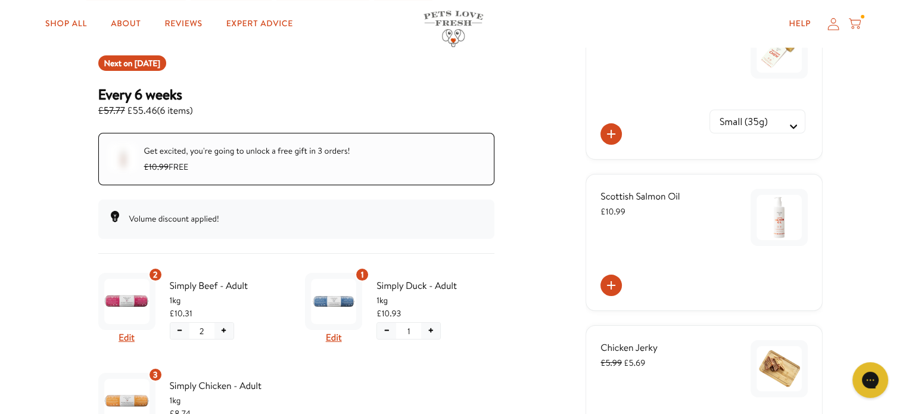
scroll to position [238, 0]
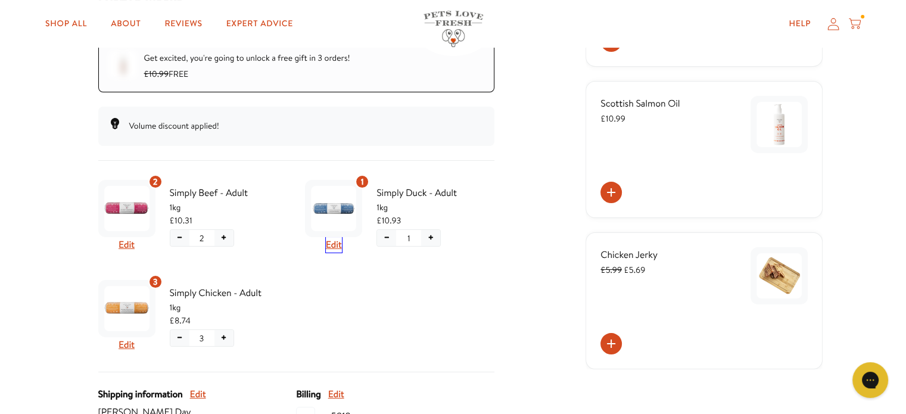
click at [336, 242] on button "Edit" at bounding box center [334, 244] width 16 height 15
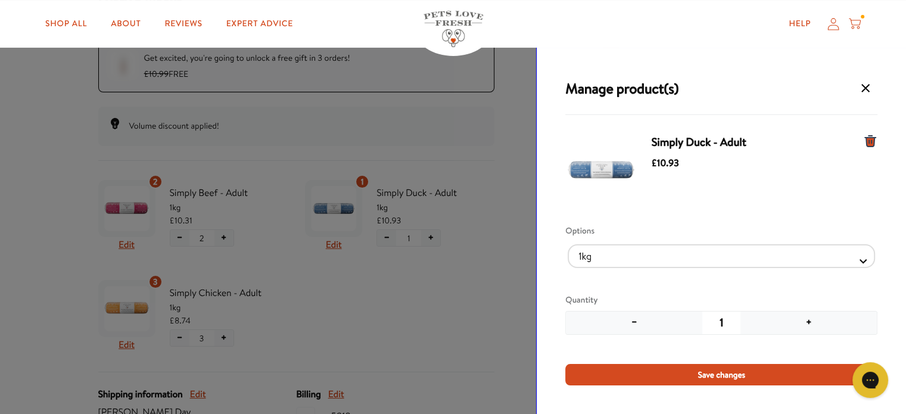
click at [868, 139] on icon "Manage products for subscription" at bounding box center [870, 141] width 11 height 11
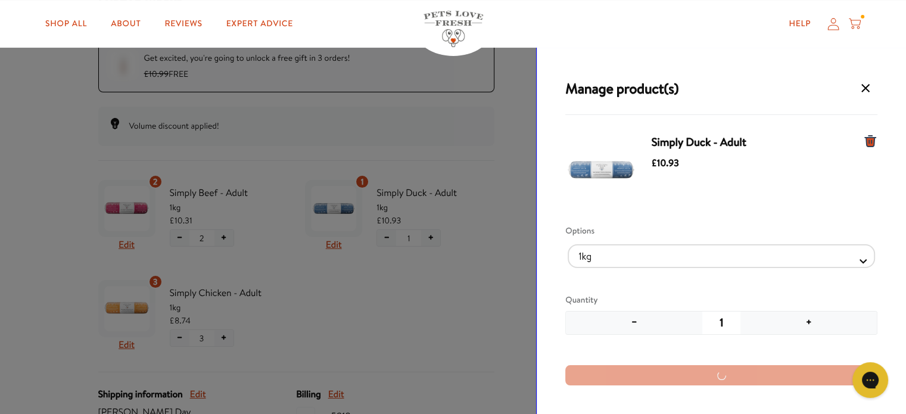
click at [872, 143] on icon "Manage products for subscription" at bounding box center [870, 141] width 11 height 11
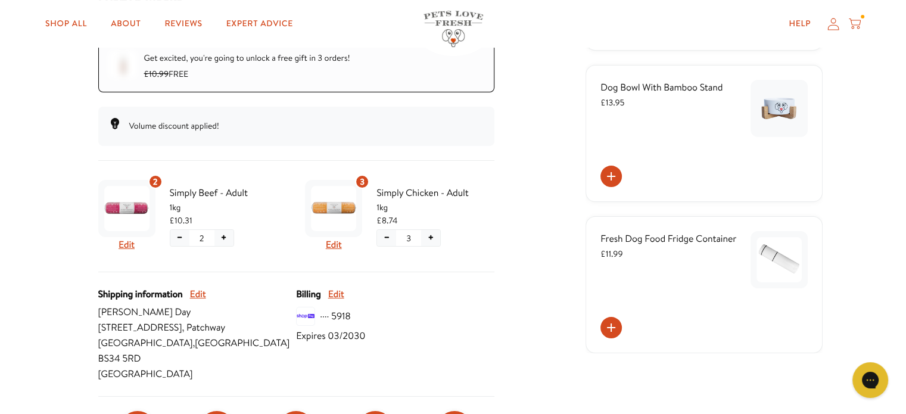
click at [226, 232] on button "+" at bounding box center [223, 238] width 19 height 16
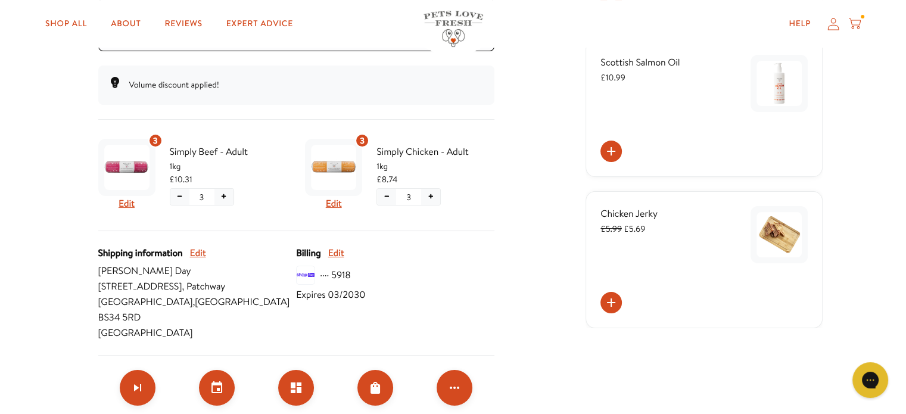
scroll to position [298, 0]
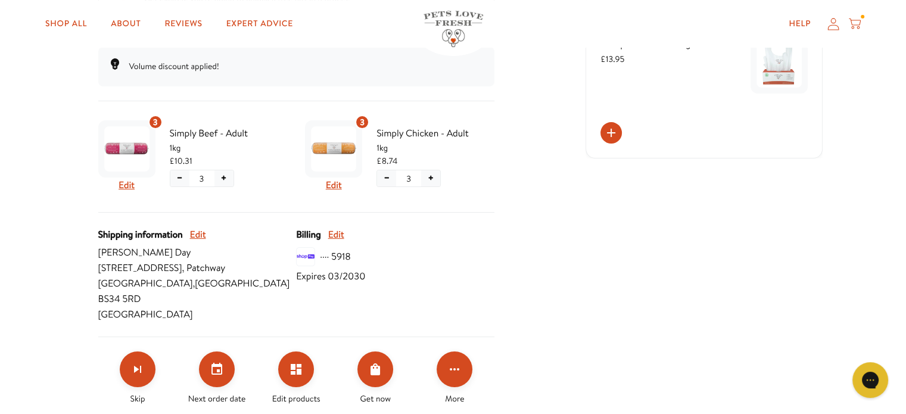
click at [181, 178] on button "−" at bounding box center [179, 178] width 19 height 16
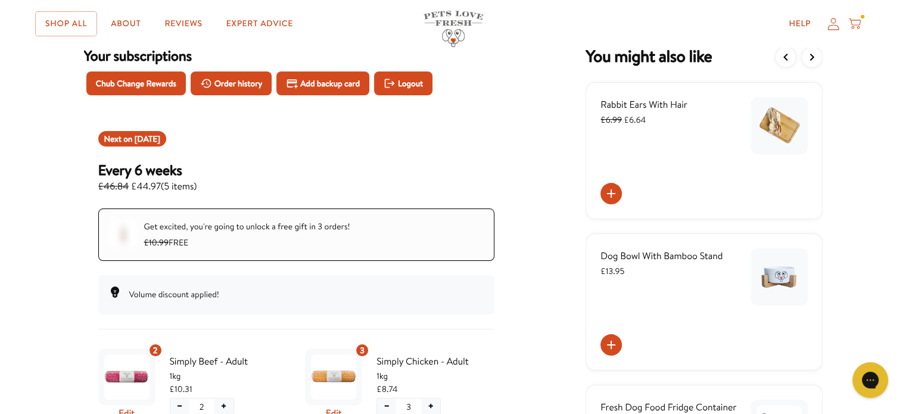
scroll to position [0, 0]
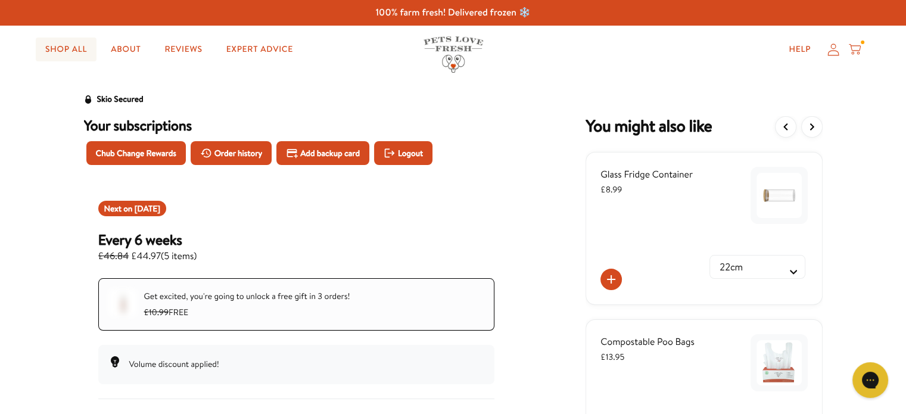
click at [84, 46] on link "Shop All" at bounding box center [66, 50] width 61 height 24
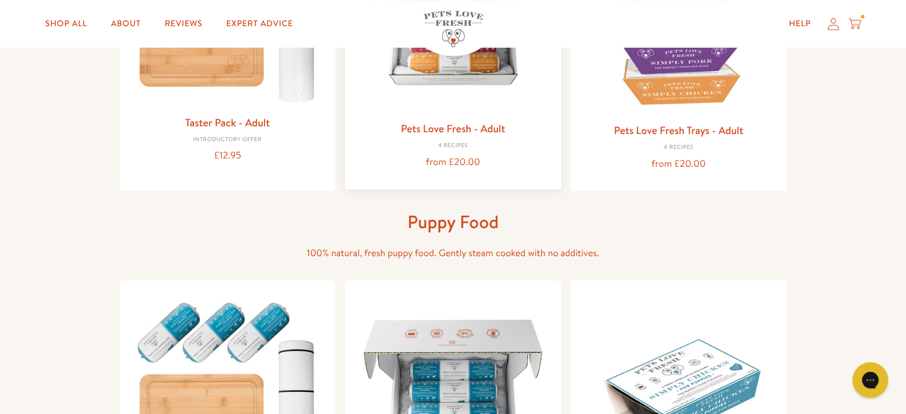
scroll to position [119, 0]
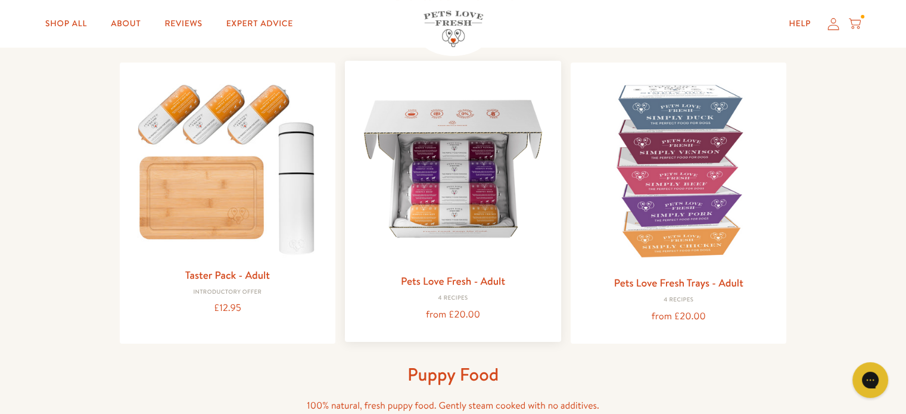
click at [453, 180] on img at bounding box center [452, 168] width 197 height 197
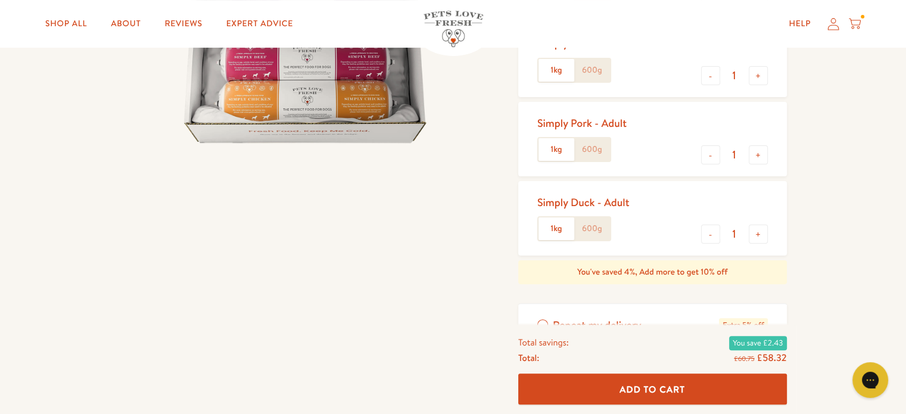
scroll to position [298, 0]
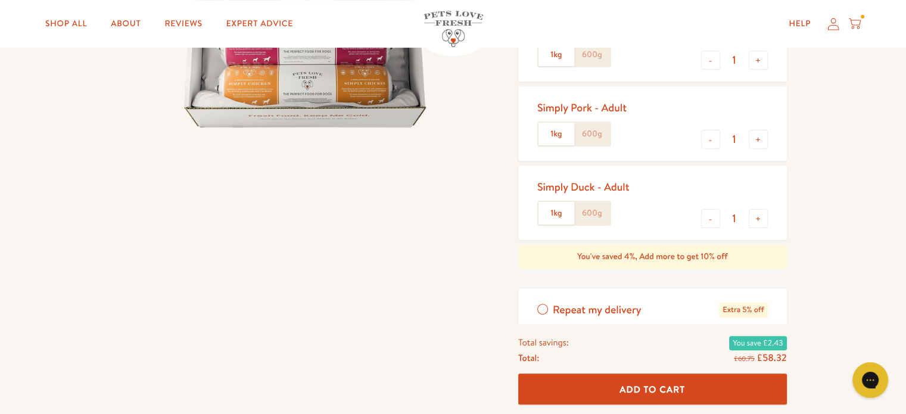
click at [556, 208] on label "1kg" at bounding box center [556, 213] width 36 height 23
click at [0, 0] on input "1kg" at bounding box center [0, 0] width 0 height 0
click at [541, 313] on label "Repeat my delivery Extra 5% off" at bounding box center [652, 309] width 269 height 43
click at [0, 0] on input "Repeat my delivery Extra 5% off" at bounding box center [0, 0] width 0 height 0
click at [646, 388] on span "Add To Cart" at bounding box center [651, 388] width 65 height 13
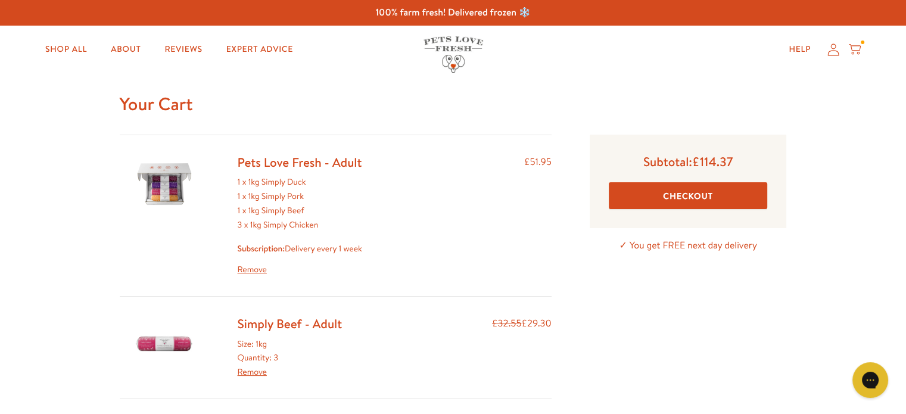
scroll to position [60, 0]
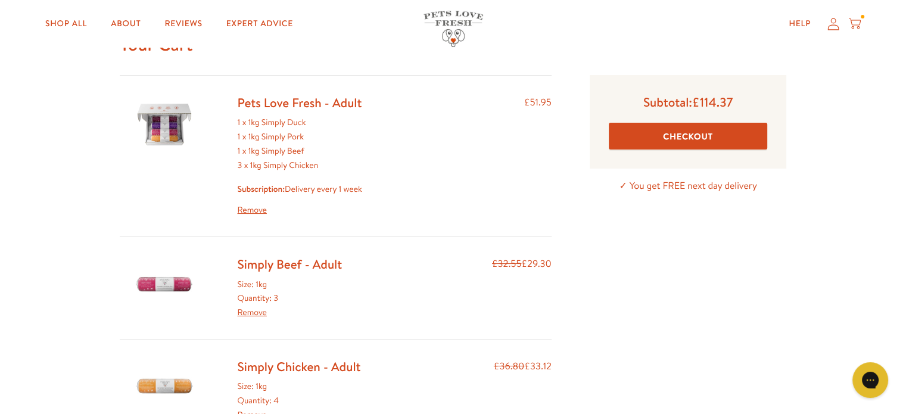
drag, startPoint x: 237, startPoint y: 120, endPoint x: 312, endPoint y: 121, distance: 75.0
click at [312, 121] on div "1 x 1kg Simply Duck 1 x 1kg Simply Pork 1 x 1kg Simply Beef 3 x 1kg Simply Chic…" at bounding box center [300, 167] width 124 height 102
copy div "1 x 1kg Simply Duck"
click at [247, 214] on link "Remove" at bounding box center [300, 210] width 124 height 14
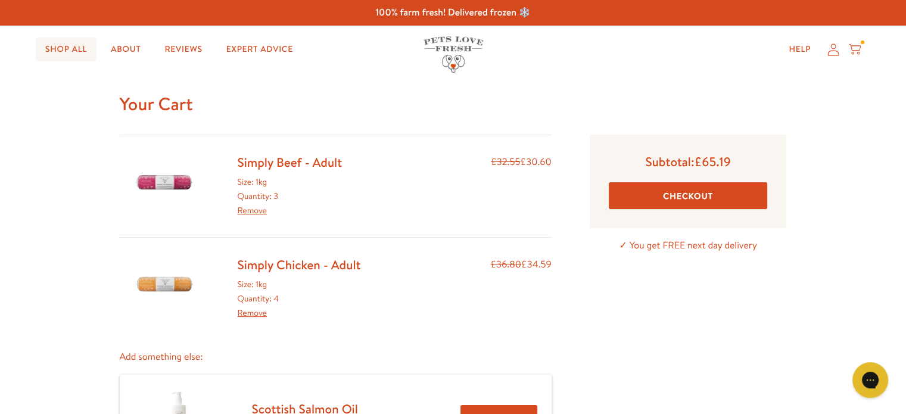
click at [78, 49] on link "Shop All" at bounding box center [66, 50] width 61 height 24
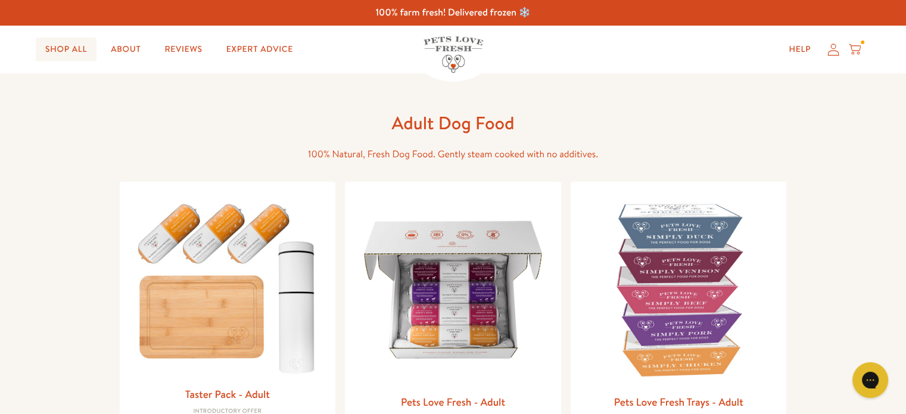
click at [55, 52] on link "Shop All" at bounding box center [66, 50] width 61 height 24
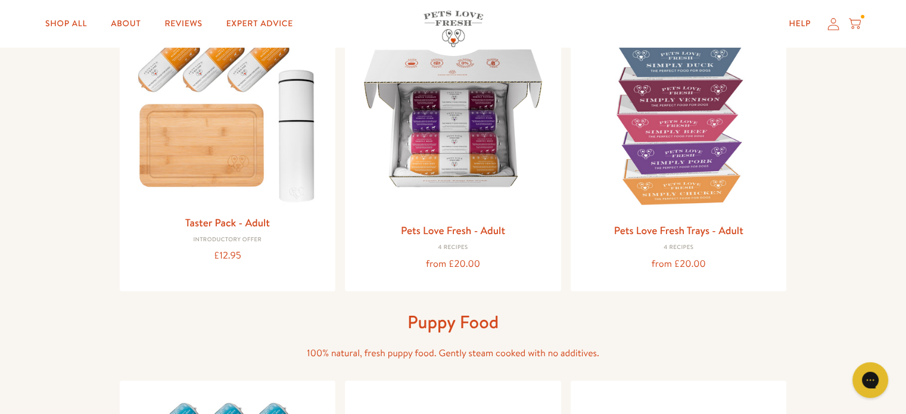
scroll to position [179, 0]
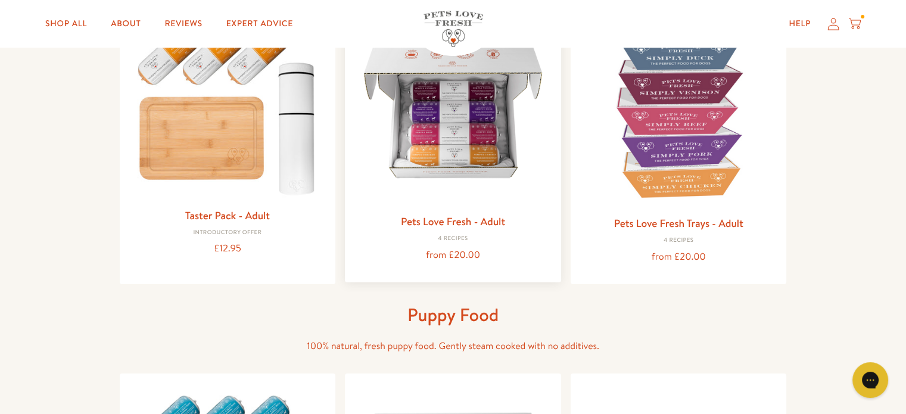
click at [451, 239] on div "4 Recipes" at bounding box center [452, 238] width 197 height 7
click at [456, 141] on img at bounding box center [452, 109] width 197 height 197
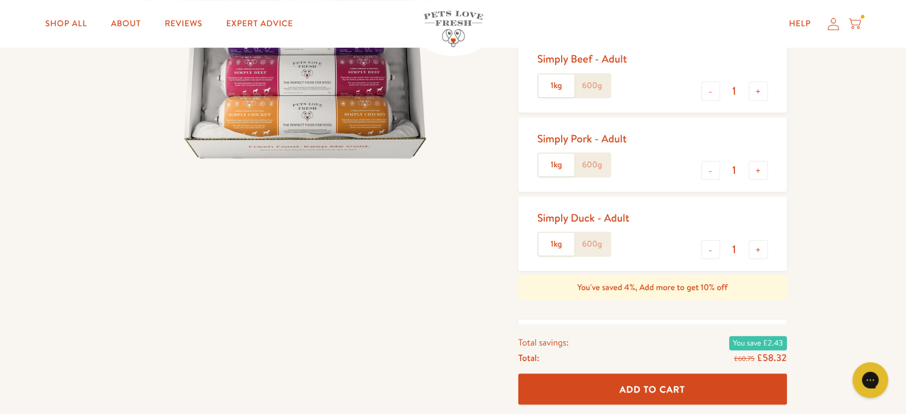
scroll to position [238, 0]
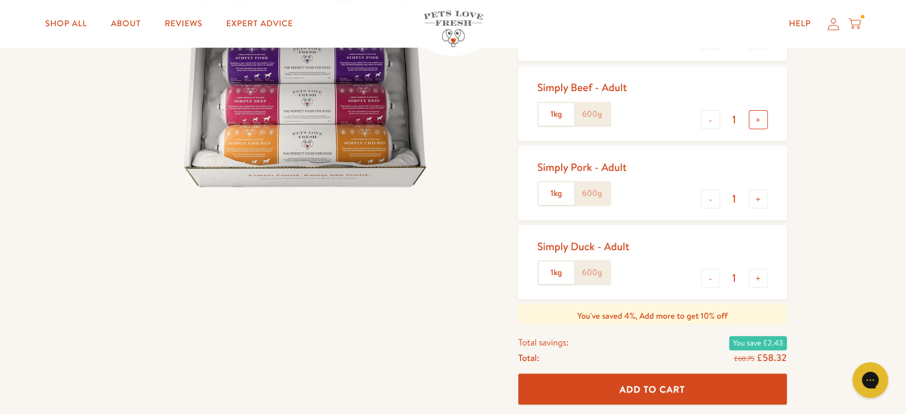
click at [759, 118] on button "+" at bounding box center [757, 119] width 19 height 19
type input "2"
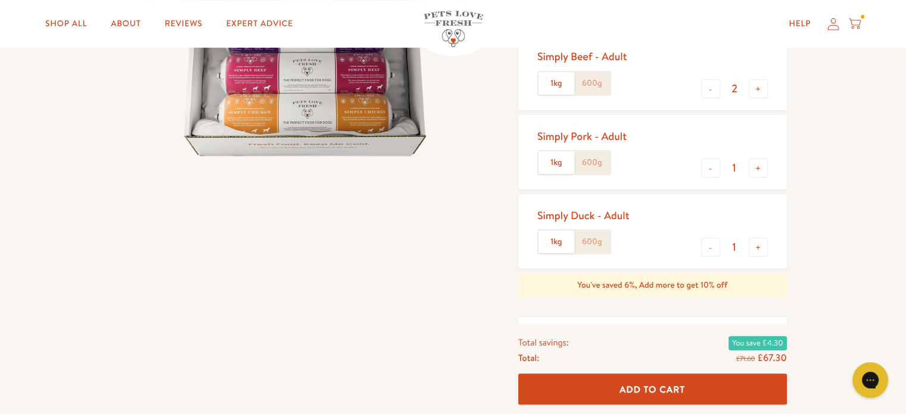
scroll to position [298, 0]
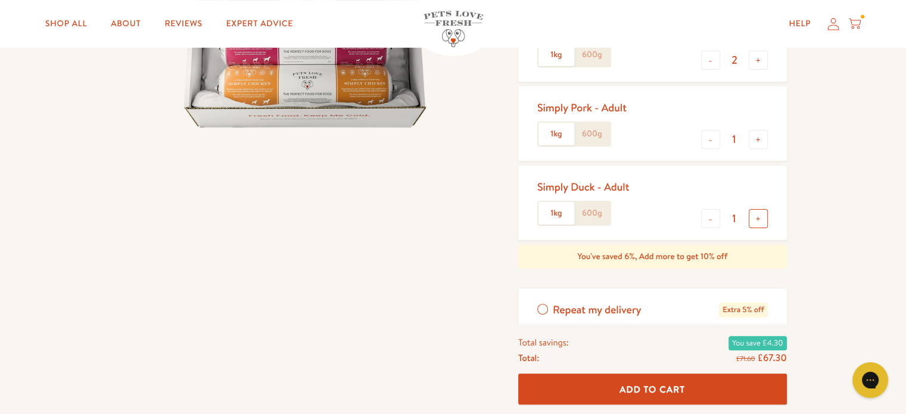
click at [757, 218] on button "+" at bounding box center [757, 218] width 19 height 19
type input "2"
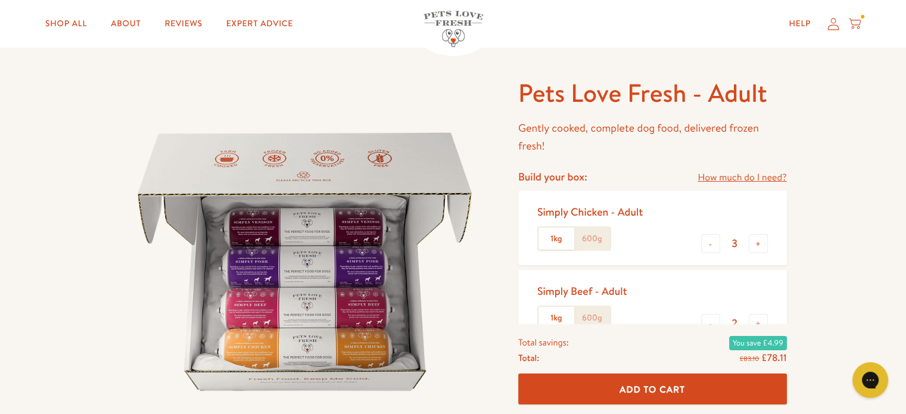
scroll to position [0, 0]
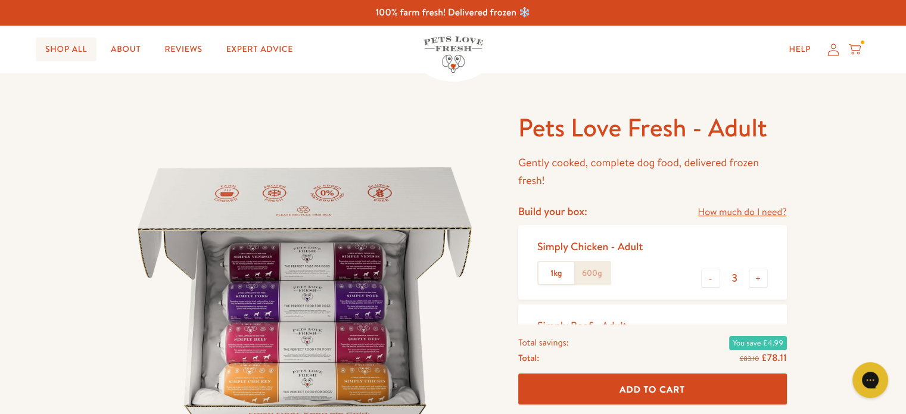
click at [58, 49] on link "Shop All" at bounding box center [66, 50] width 61 height 24
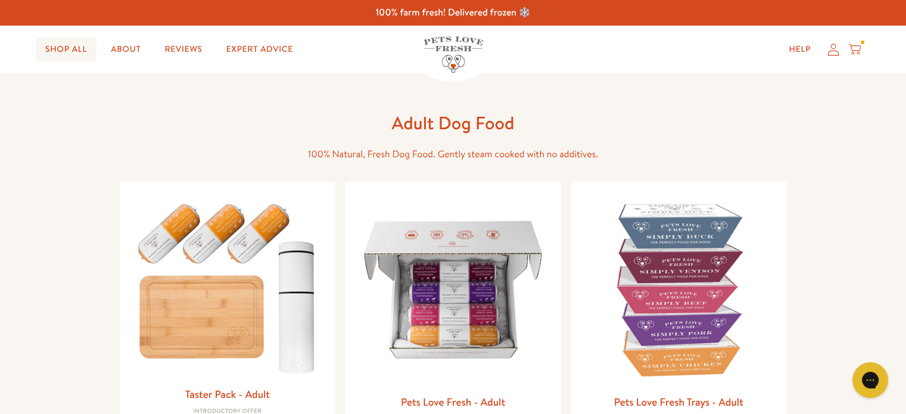
click at [51, 52] on link "Shop All" at bounding box center [66, 50] width 61 height 24
click at [124, 44] on link "About" at bounding box center [125, 50] width 49 height 24
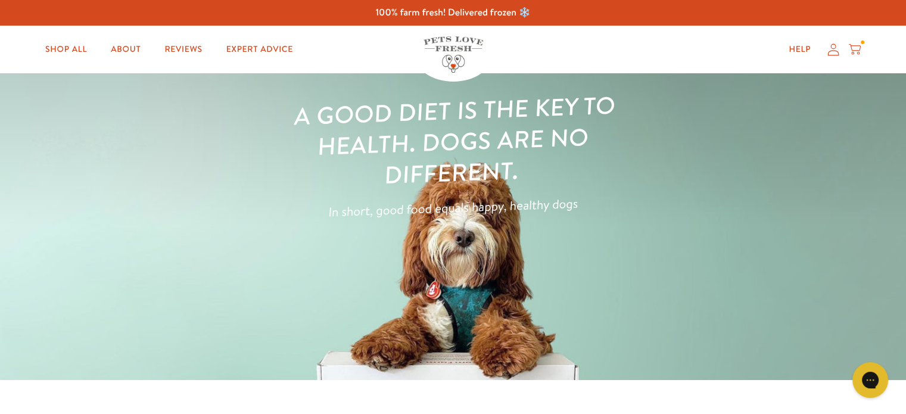
click at [856, 50] on icon at bounding box center [855, 47] width 12 height 7
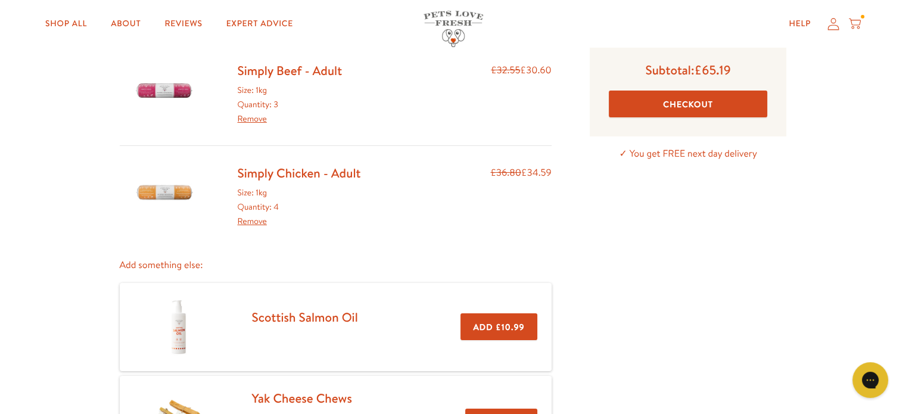
scroll to position [119, 0]
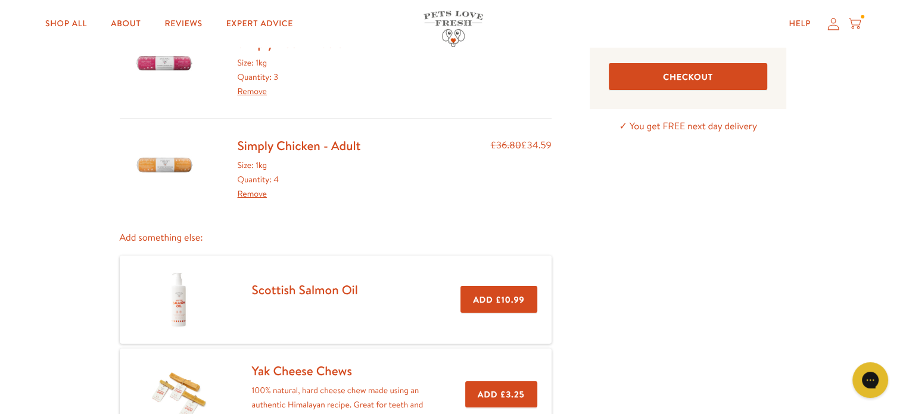
click at [133, 240] on p "Add something else:" at bounding box center [336, 238] width 432 height 16
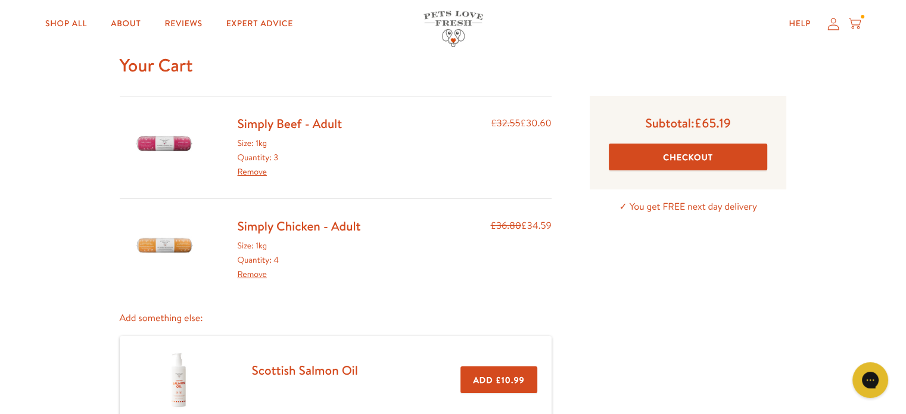
scroll to position [0, 0]
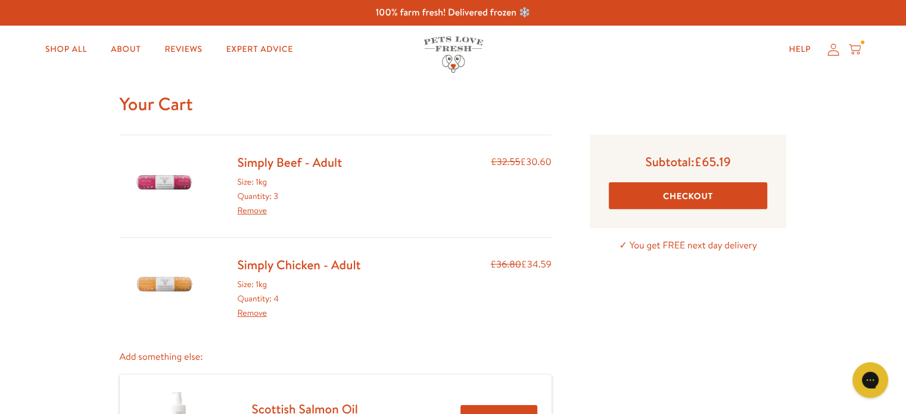
click at [293, 261] on link "Simply Chicken - Adult" at bounding box center [299, 264] width 123 height 17
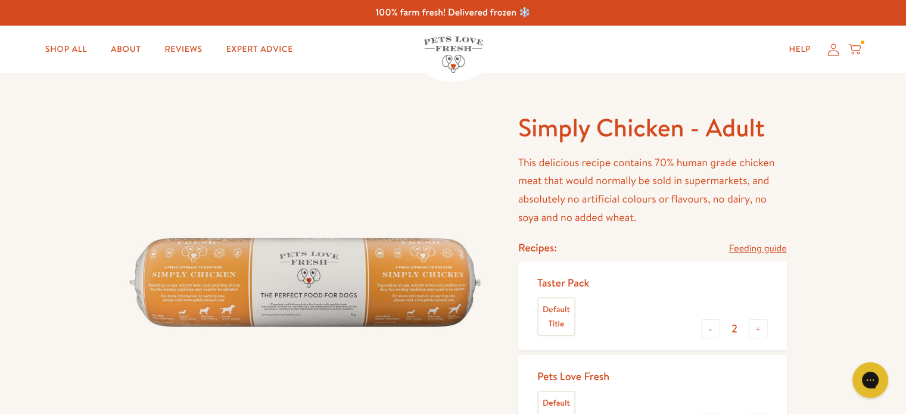
click at [837, 52] on icon at bounding box center [833, 49] width 12 height 13
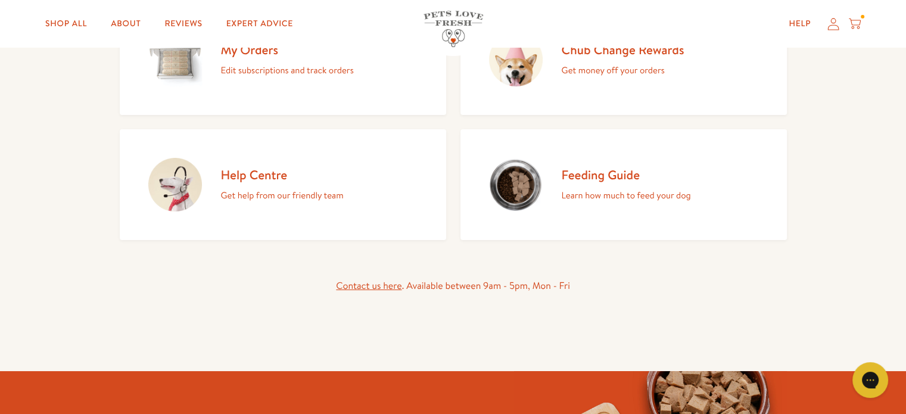
scroll to position [119, 0]
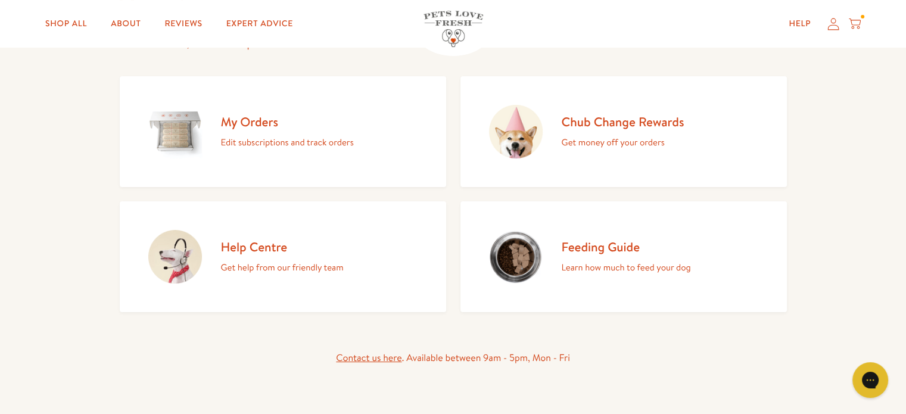
click at [281, 125] on h2 "My Orders" at bounding box center [287, 122] width 133 height 16
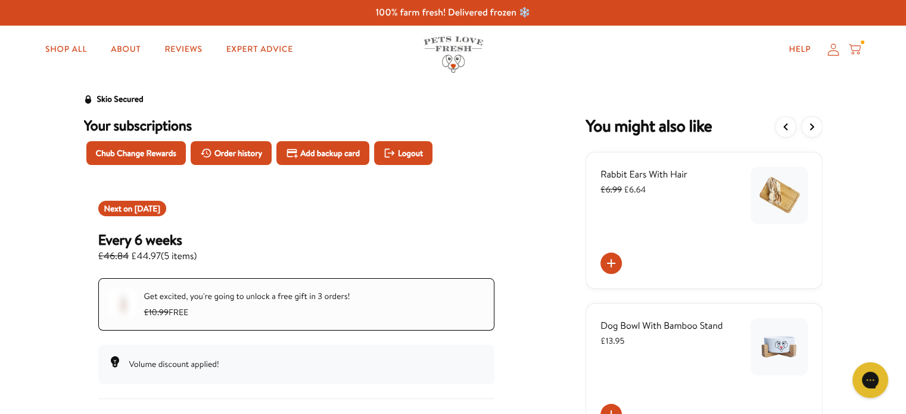
click at [612, 261] on icon at bounding box center [611, 263] width 14 height 14
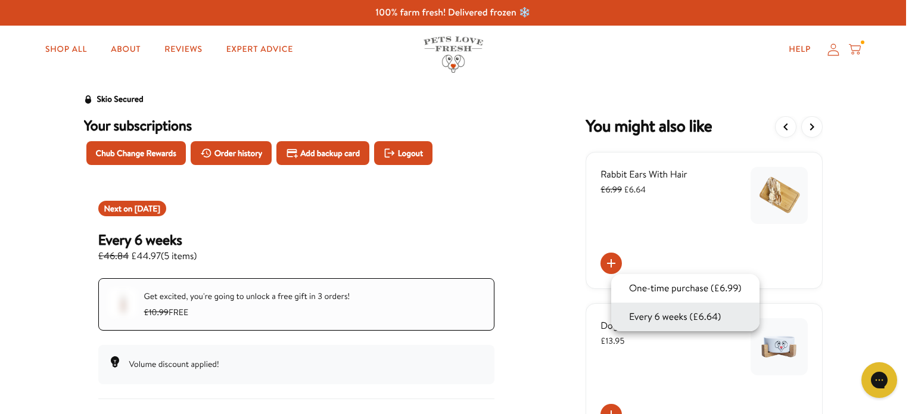
click at [638, 321] on button "Every 6 weeks (£6.64)" at bounding box center [674, 317] width 99 height 14
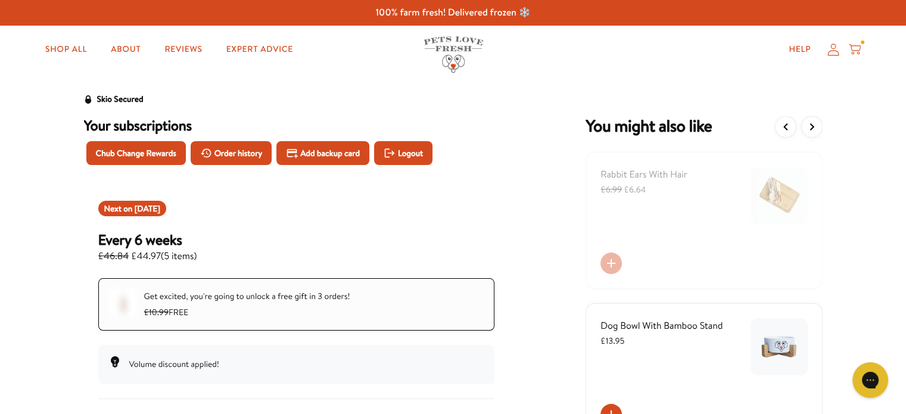
click at [793, 124] on button "View previous items" at bounding box center [785, 126] width 21 height 21
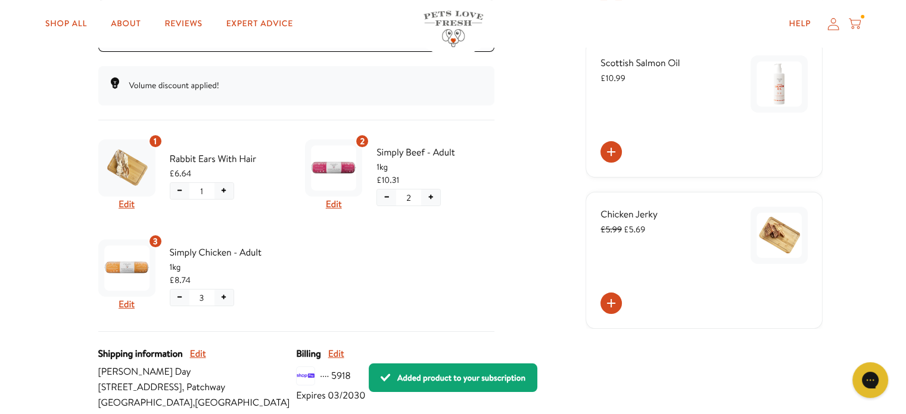
scroll to position [298, 0]
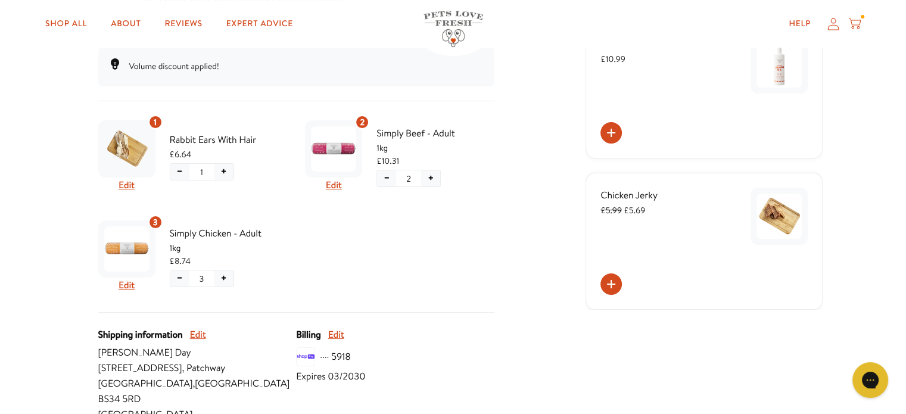
click at [614, 280] on icon at bounding box center [611, 284] width 14 height 14
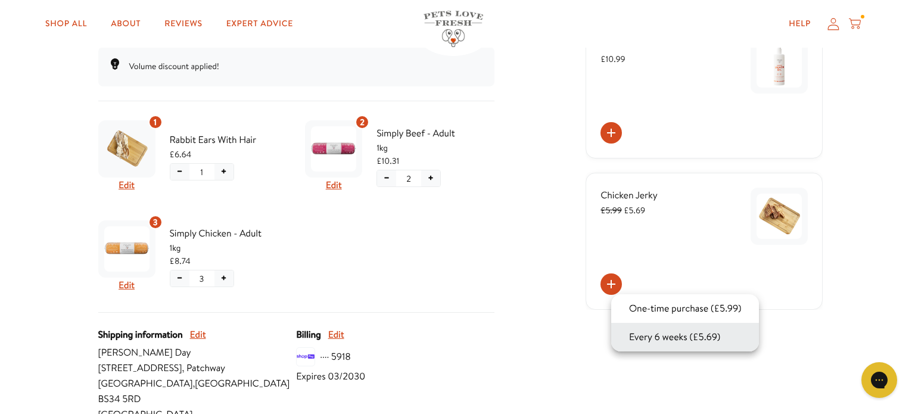
click at [638, 335] on button "Every 6 weeks (£5.69)" at bounding box center [674, 337] width 98 height 14
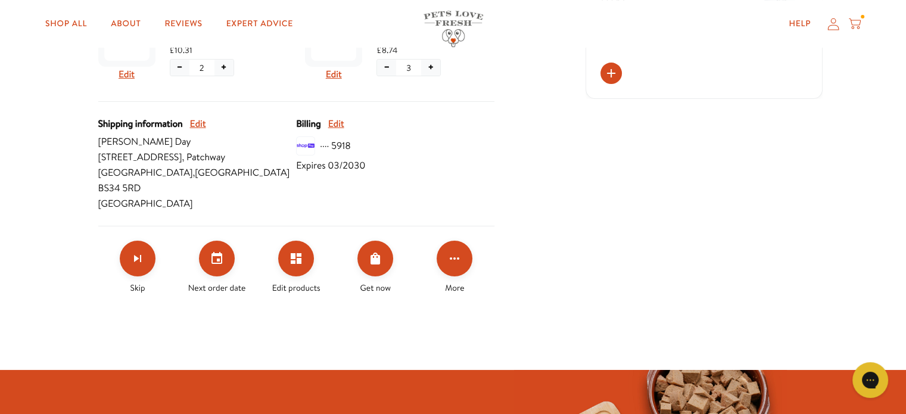
scroll to position [536, 0]
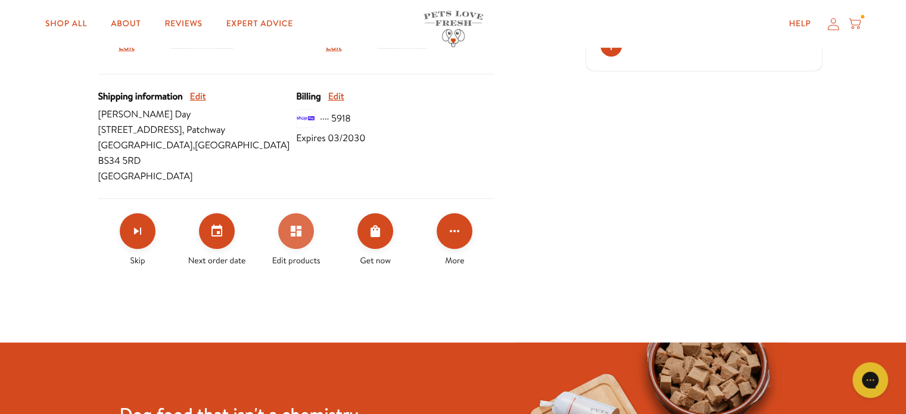
click at [298, 226] on icon "Edit products" at bounding box center [296, 231] width 11 height 11
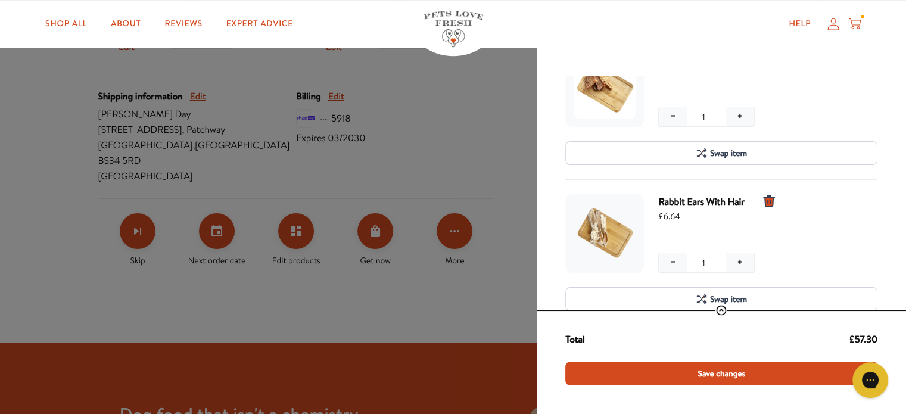
scroll to position [476, 0]
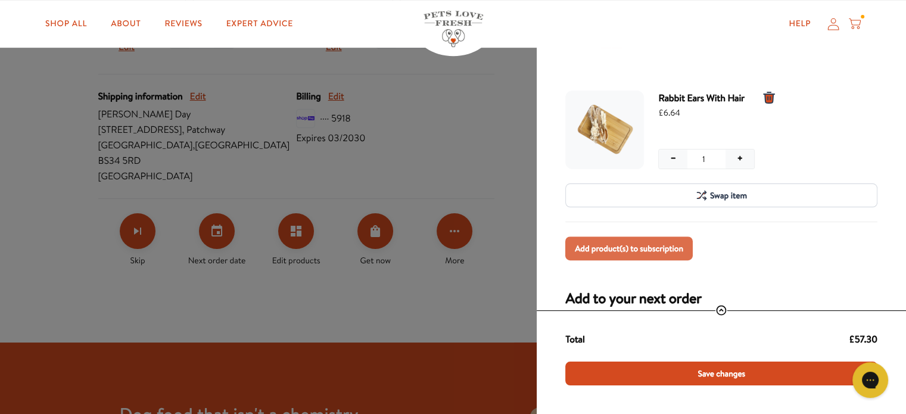
click at [641, 244] on span "Add product(s) to subscription" at bounding box center [629, 248] width 108 height 13
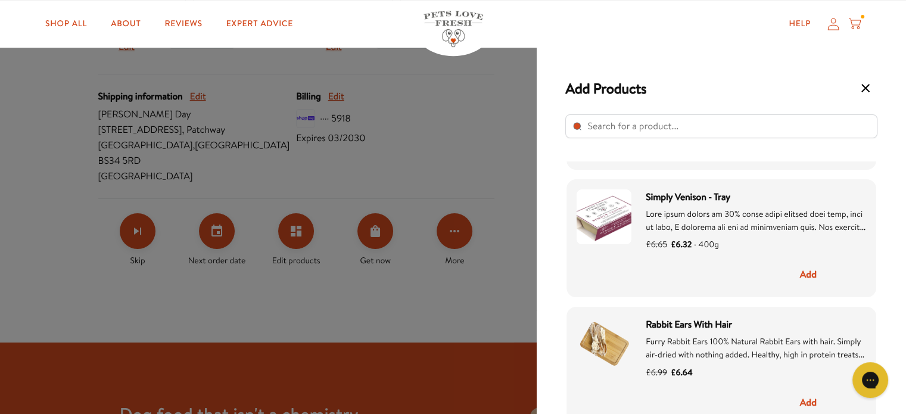
scroll to position [357, 0]
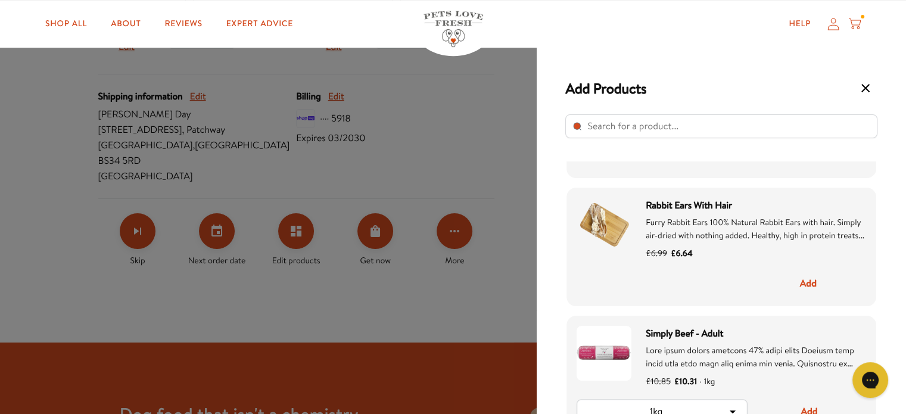
click at [710, 219] on span "Furry Rabbit Ears 100% Natural Rabbit Ears with hair. Simply air-dried with not…" at bounding box center [754, 254] width 219 height 77
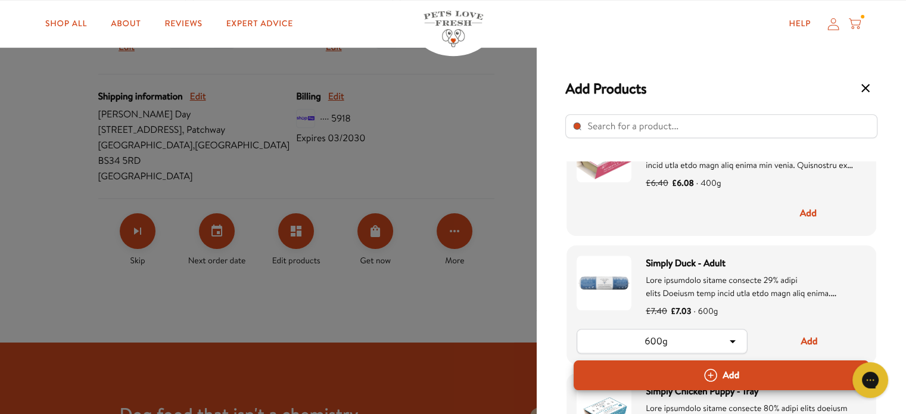
scroll to position [1191, 0]
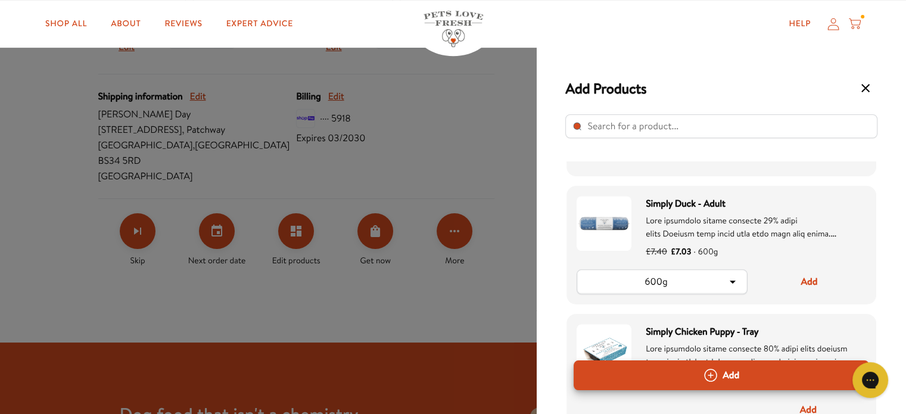
click at [736, 283] on icon "Select product" at bounding box center [732, 281] width 14 height 14
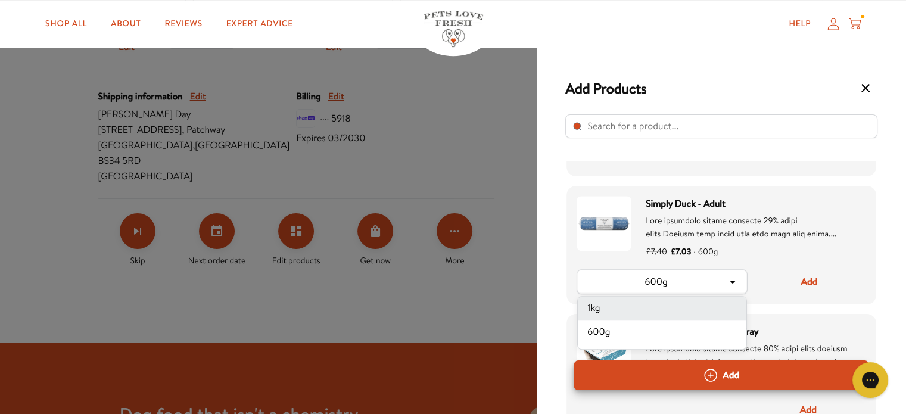
click at [592, 304] on li "1kg" at bounding box center [662, 309] width 169 height 24
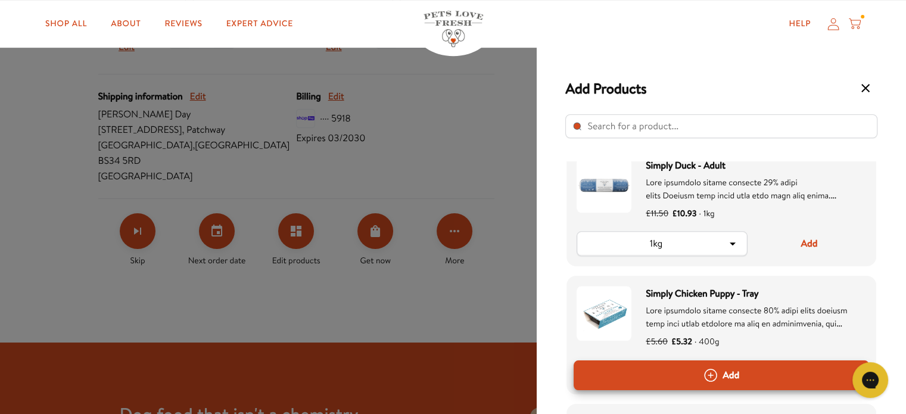
scroll to position [1250, 0]
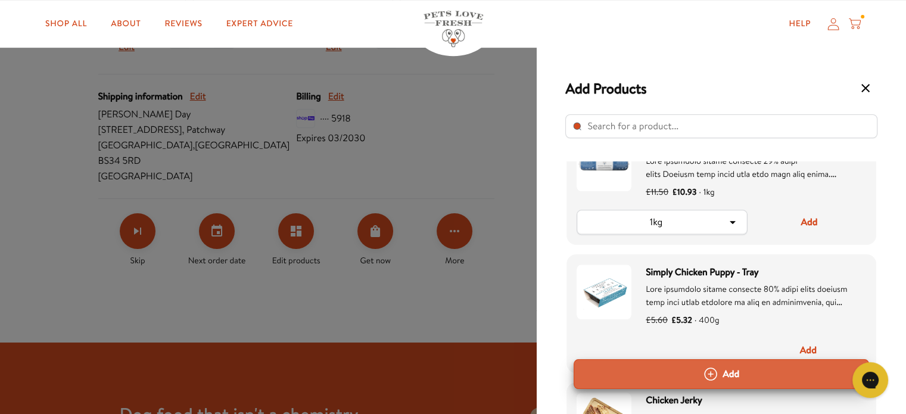
click at [745, 369] on button "Add" at bounding box center [720, 374] width 295 height 30
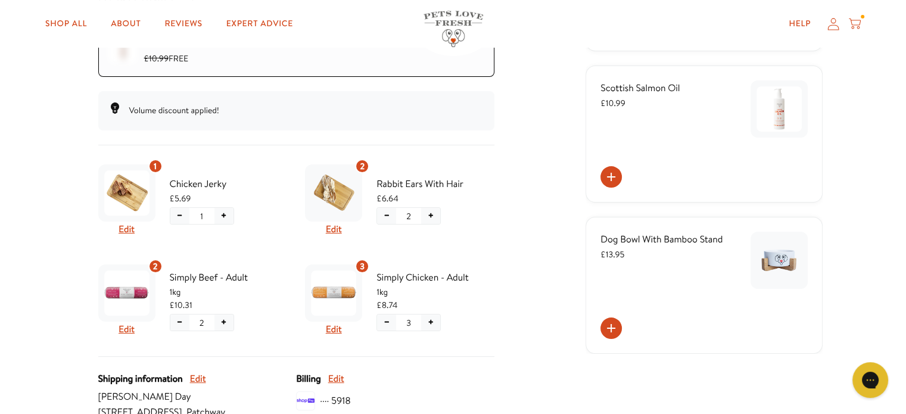
scroll to position [298, 0]
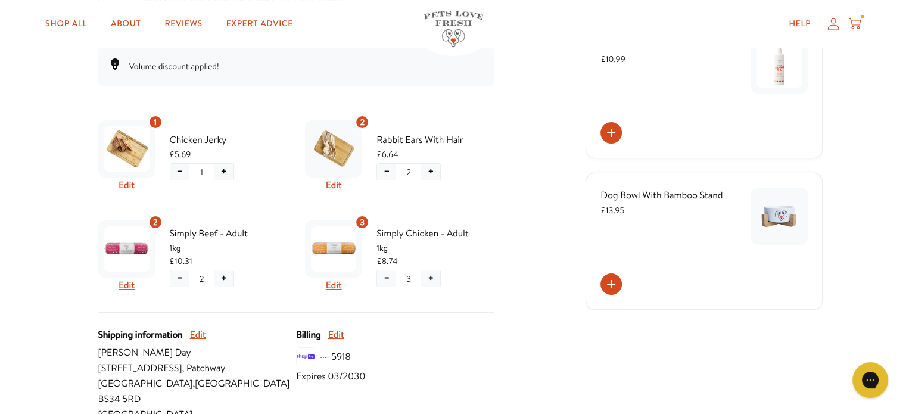
click at [388, 173] on button "−" at bounding box center [386, 172] width 19 height 16
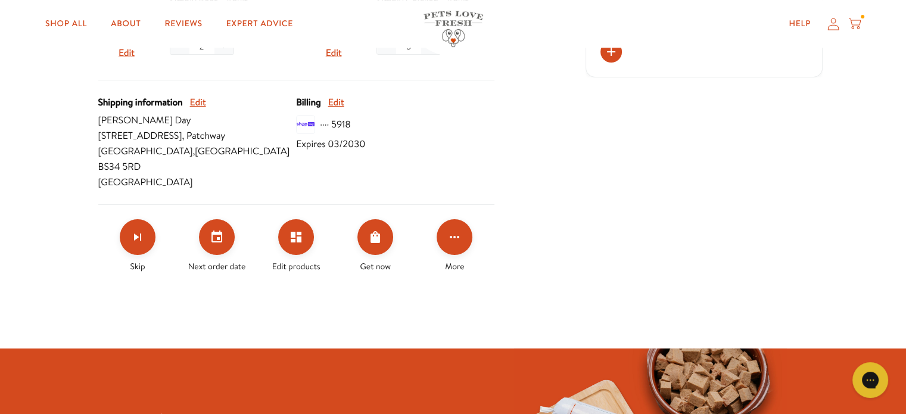
scroll to position [536, 0]
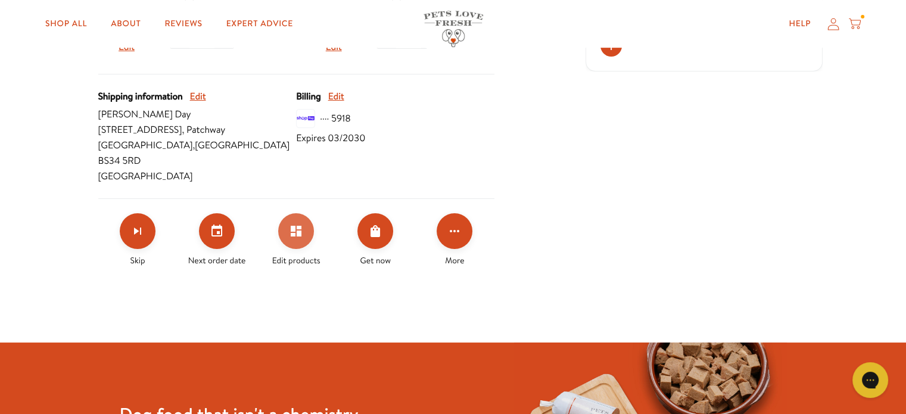
click at [288, 214] on button "Edit products" at bounding box center [296, 231] width 36 height 36
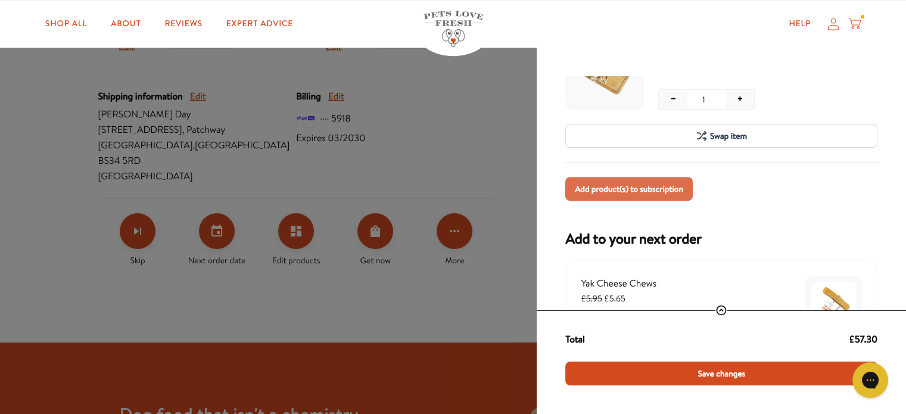
click at [587, 190] on span "Add product(s) to subscription" at bounding box center [629, 188] width 108 height 13
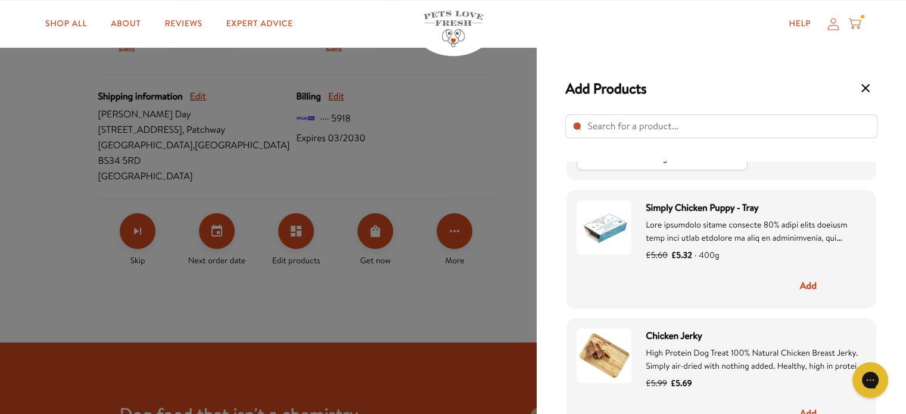
scroll to position [1131, 0]
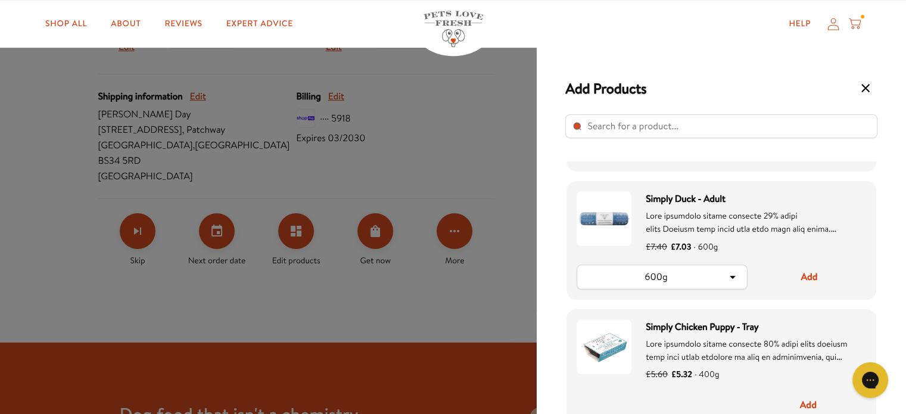
click at [731, 276] on icon "Select product" at bounding box center [732, 277] width 6 height 3
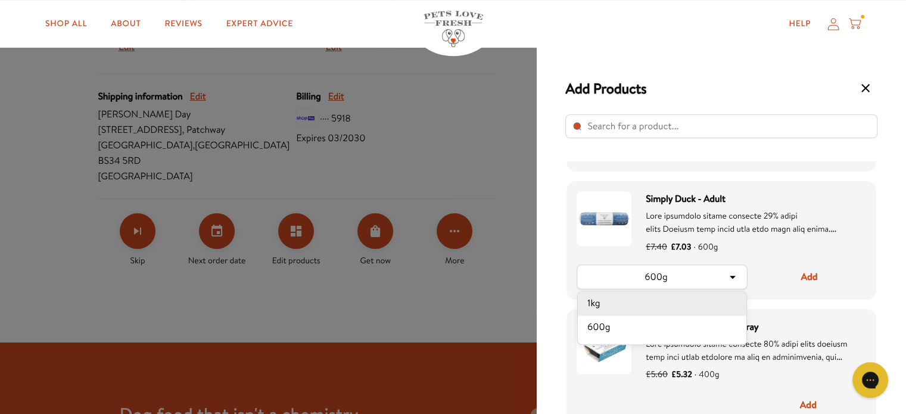
click at [607, 300] on li "1kg" at bounding box center [662, 304] width 169 height 24
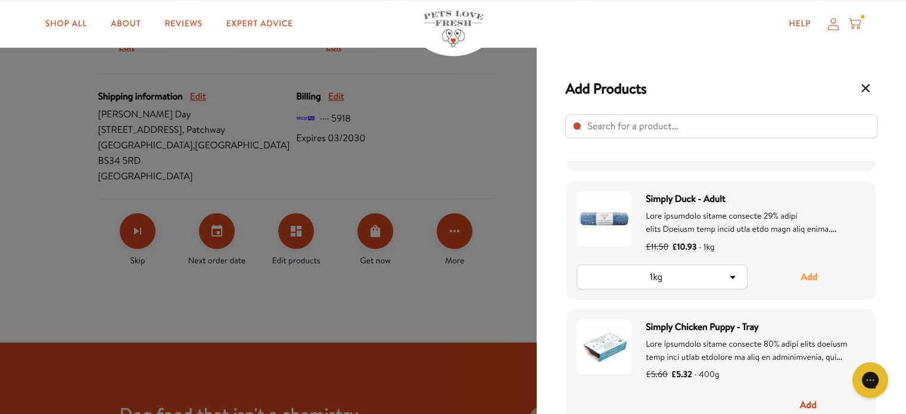
click at [824, 274] on button "Add" at bounding box center [809, 276] width 114 height 25
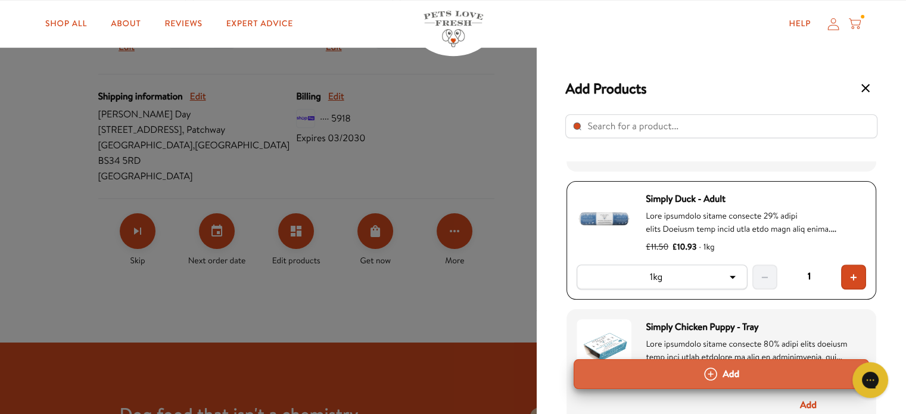
click at [722, 378] on button "Add" at bounding box center [720, 374] width 295 height 30
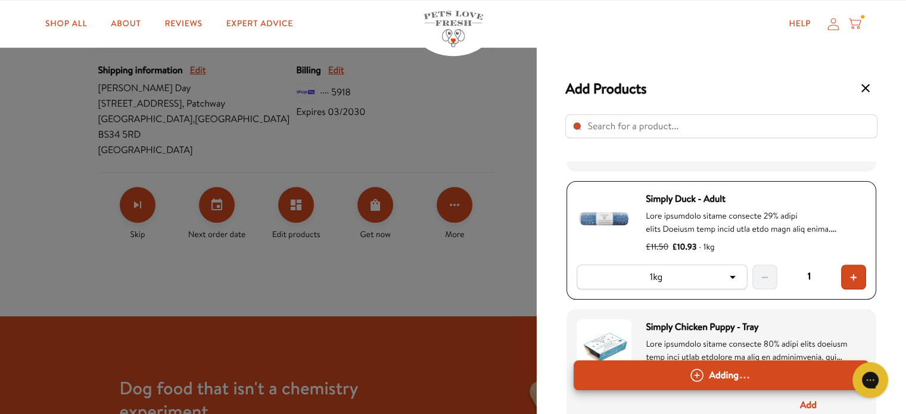
scroll to position [536, 0]
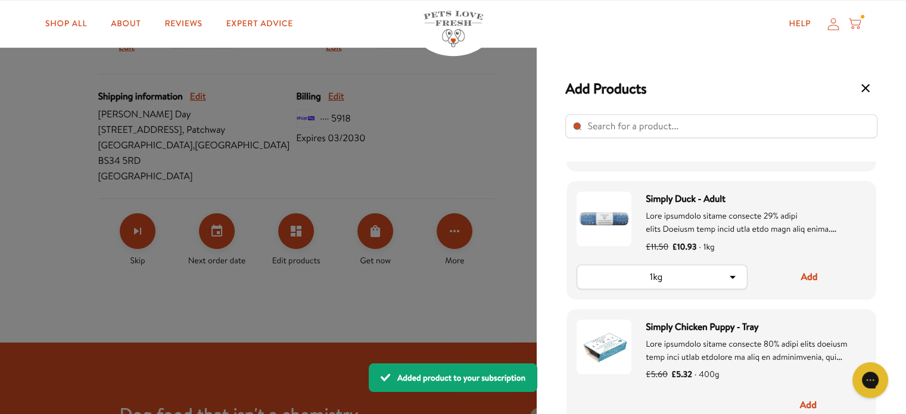
click at [862, 87] on icon "Select product" at bounding box center [865, 88] width 14 height 14
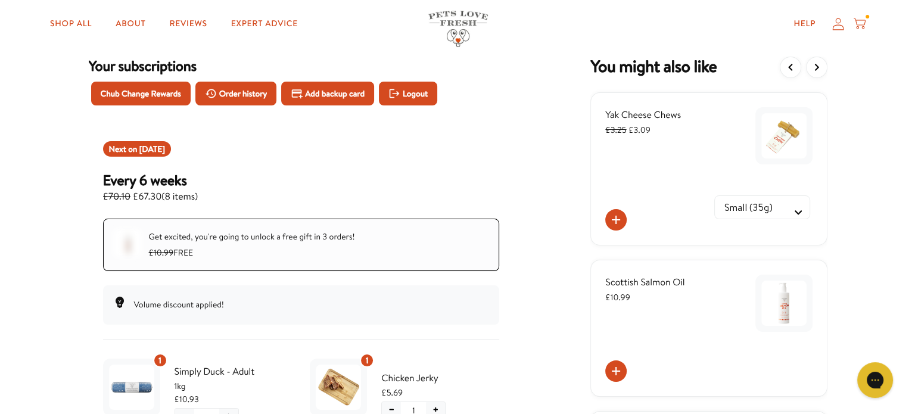
scroll to position [0, 0]
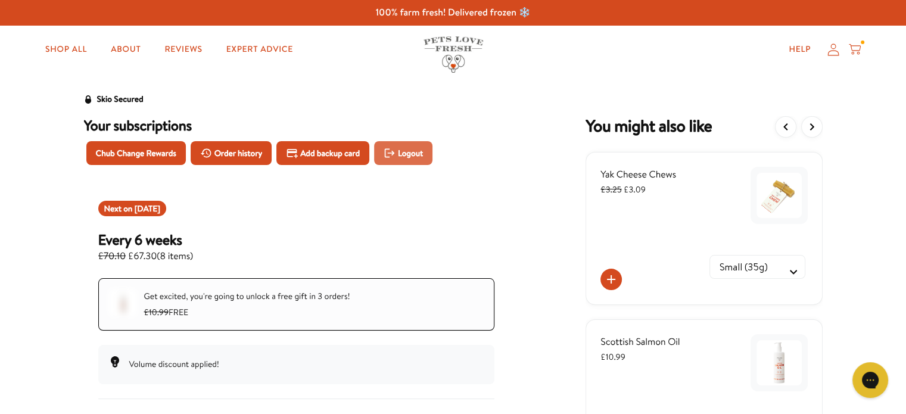
click at [419, 153] on span "Logout" at bounding box center [410, 152] width 25 height 13
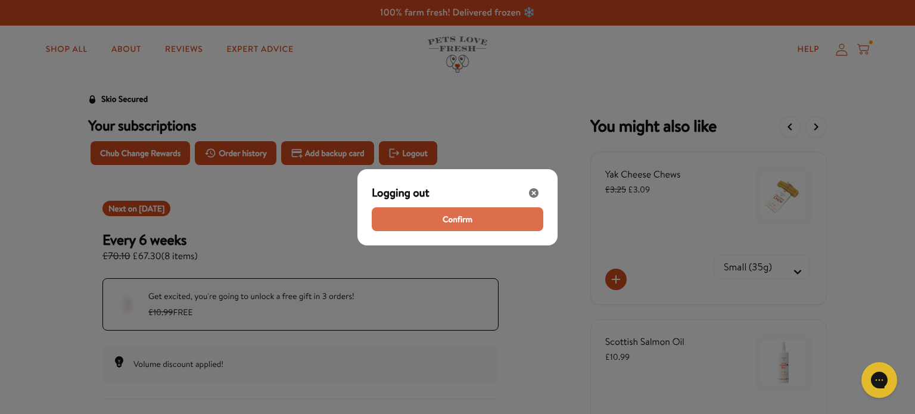
click at [447, 215] on span "Confirm" at bounding box center [457, 219] width 30 height 13
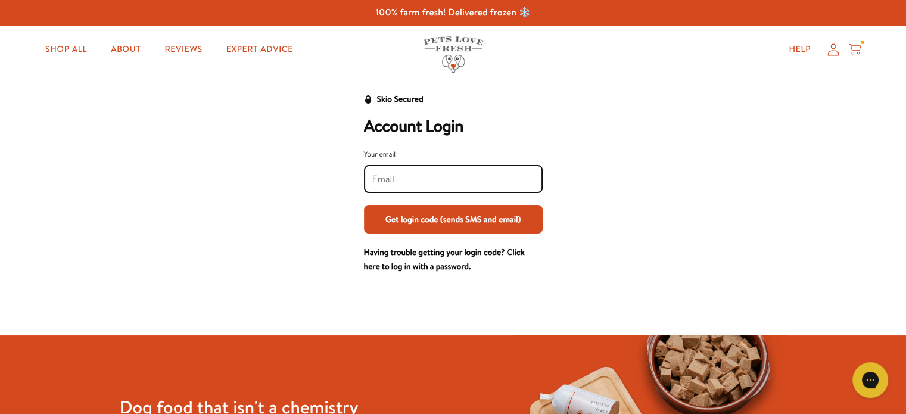
click at [459, 185] on input "Your email" at bounding box center [453, 179] width 162 height 13
type input "[PERSON_NAME][DOMAIN_NAME][EMAIL_ADDRESS][DOMAIN_NAME]"
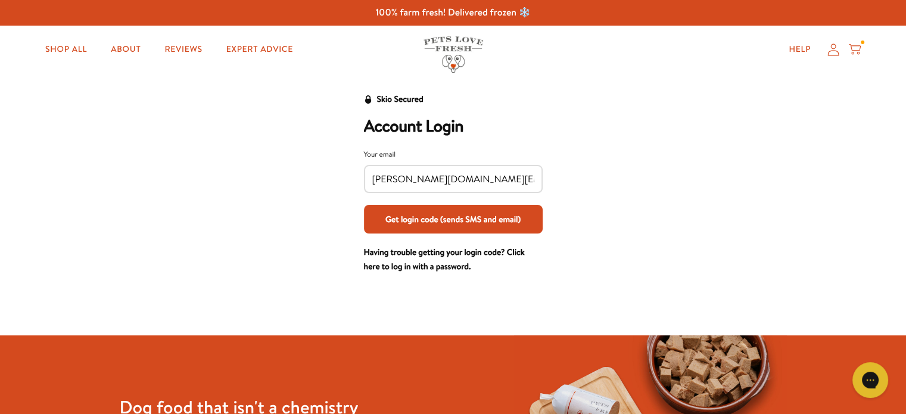
click at [440, 218] on button "Get login code (sends SMS and email)" at bounding box center [453, 219] width 179 height 29
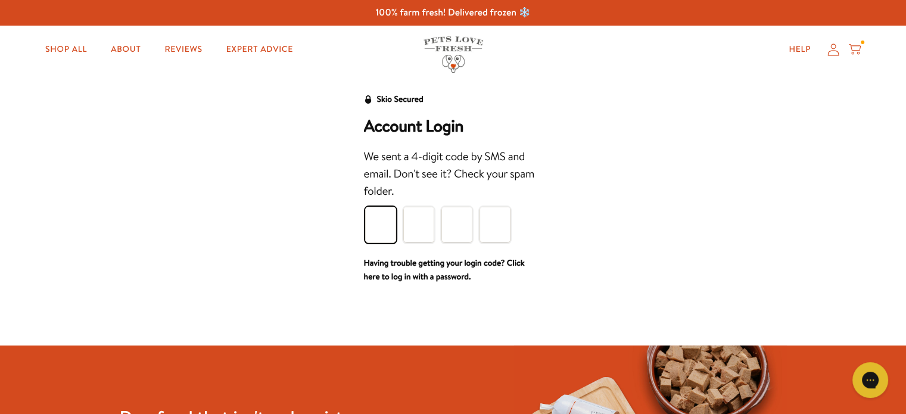
type input "2"
type input "3"
type input "4"
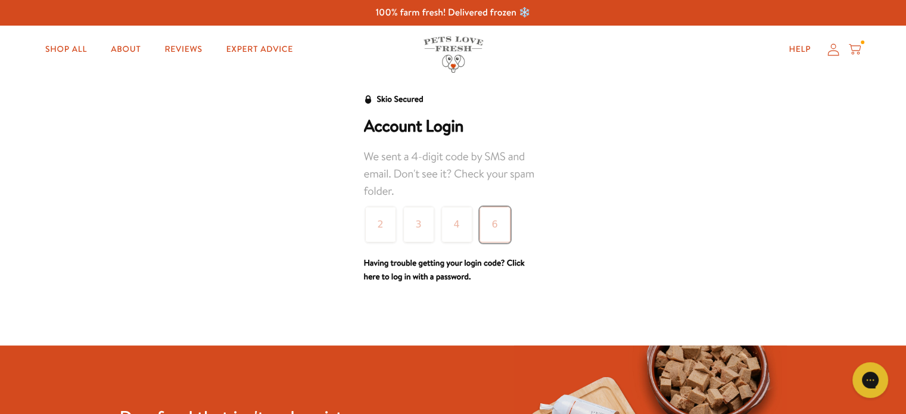
type input "6"
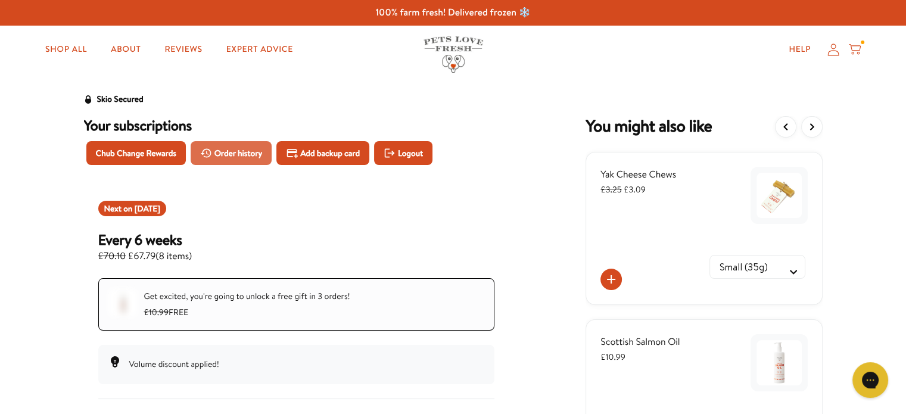
click at [226, 153] on span "Order history" at bounding box center [238, 152] width 48 height 13
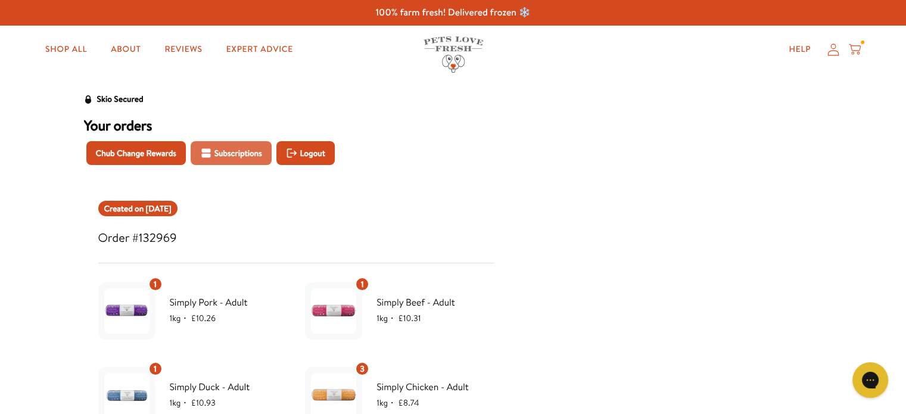
click at [227, 152] on span "Subscriptions" at bounding box center [238, 152] width 48 height 13
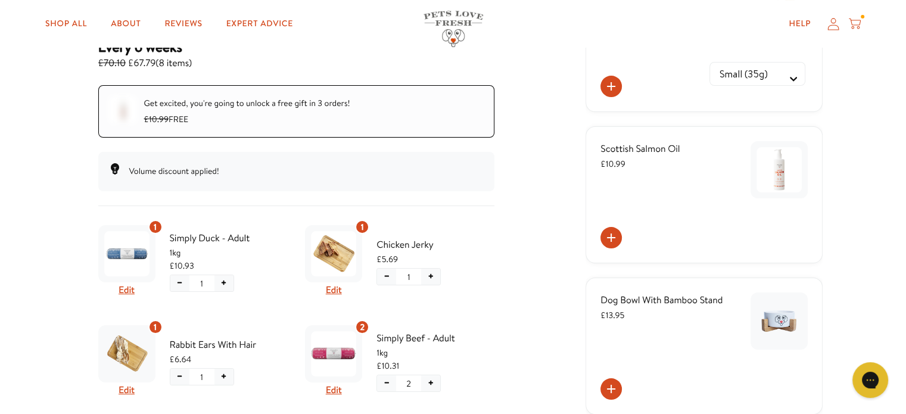
scroll to position [179, 0]
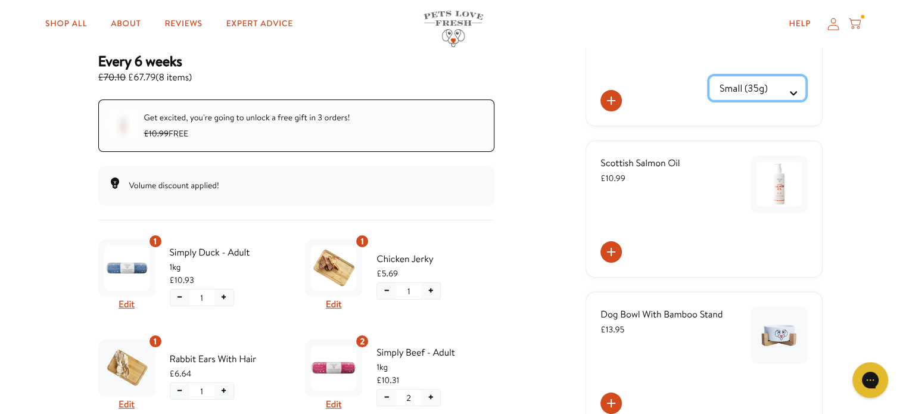
click at [801, 93] on Selector "Small (35g) Medium (70g)" at bounding box center [757, 88] width 96 height 24
click at [841, 104] on div "Skio Secured Your subscriptions Chub Change Rewards Order history Add backup ca…" at bounding box center [453, 321] width 906 height 834
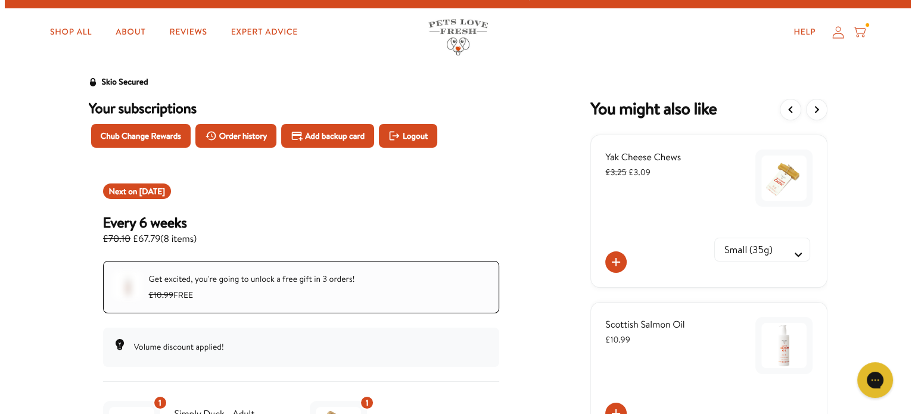
scroll to position [0, 0]
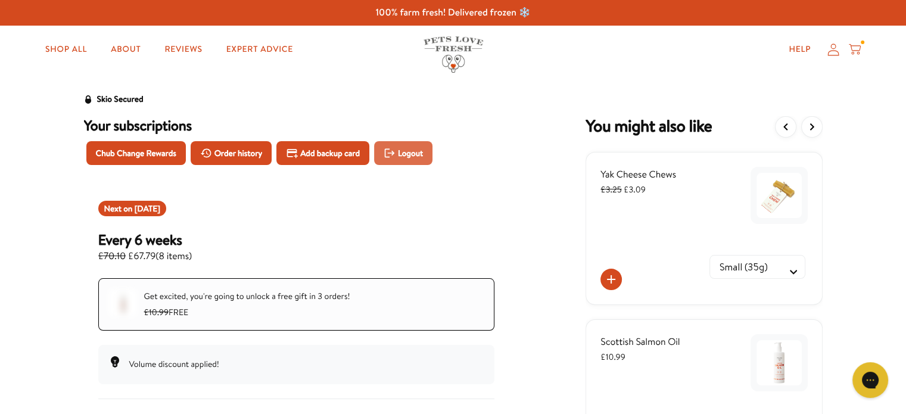
click at [413, 153] on span "Logout" at bounding box center [410, 152] width 25 height 13
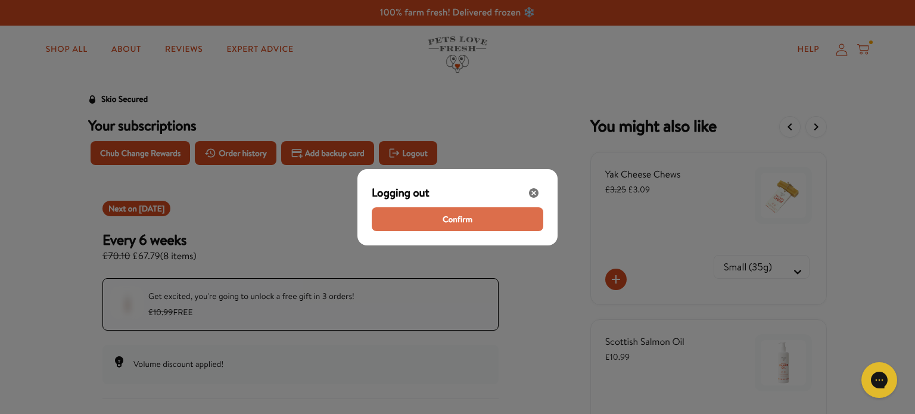
click at [453, 217] on span "Confirm" at bounding box center [457, 219] width 30 height 13
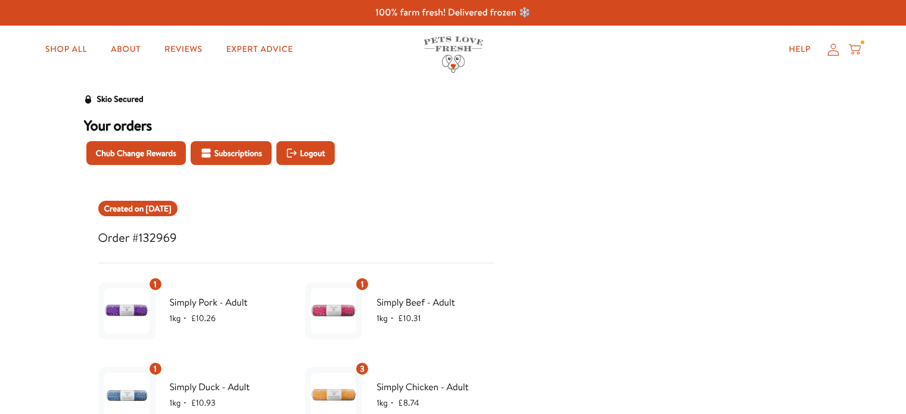
scroll to position [179, 0]
